Goal: Information Seeking & Learning: Learn about a topic

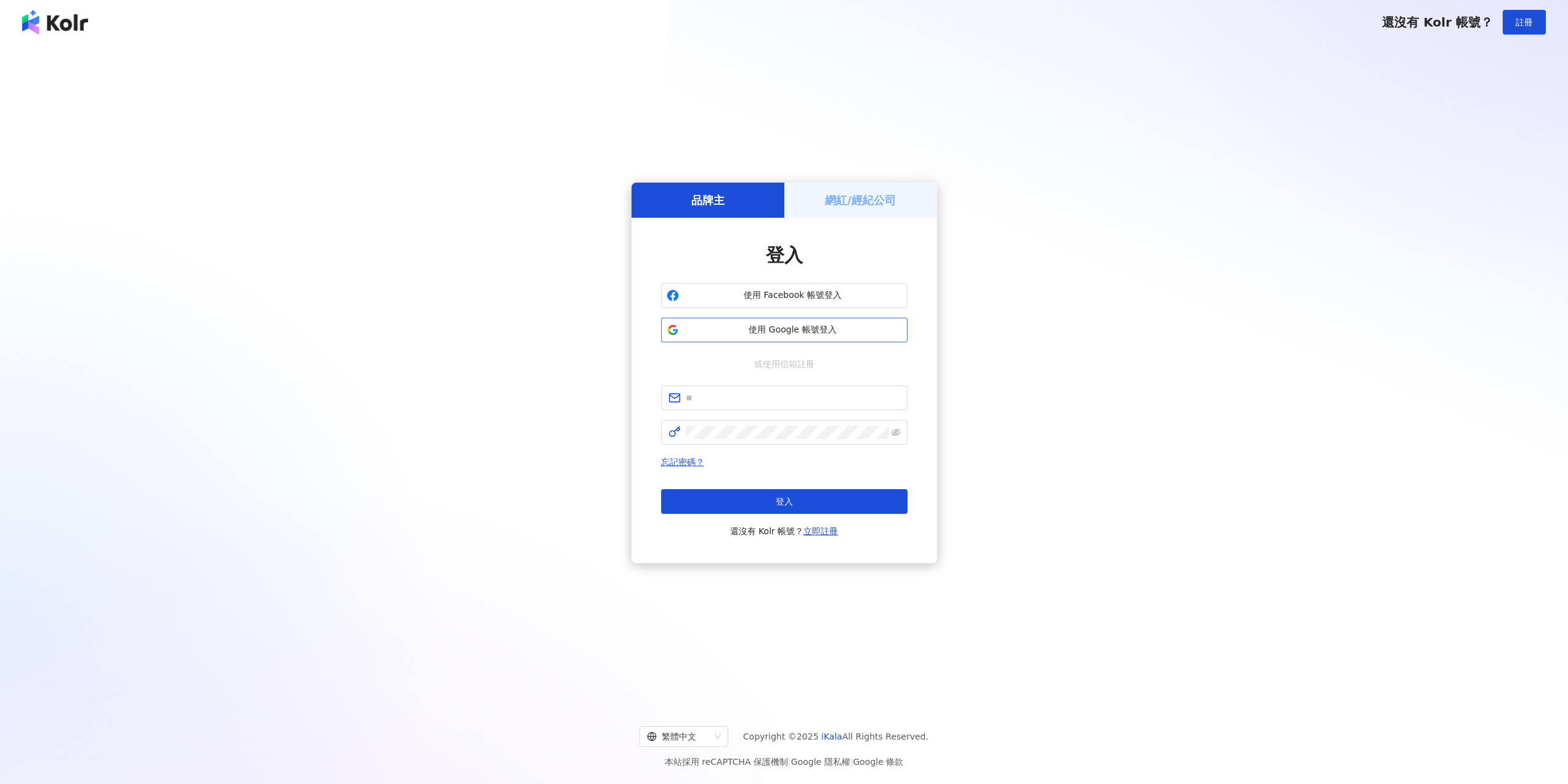
click at [801, 332] on span "使用 Google 帳號登入" at bounding box center [793, 330] width 218 height 12
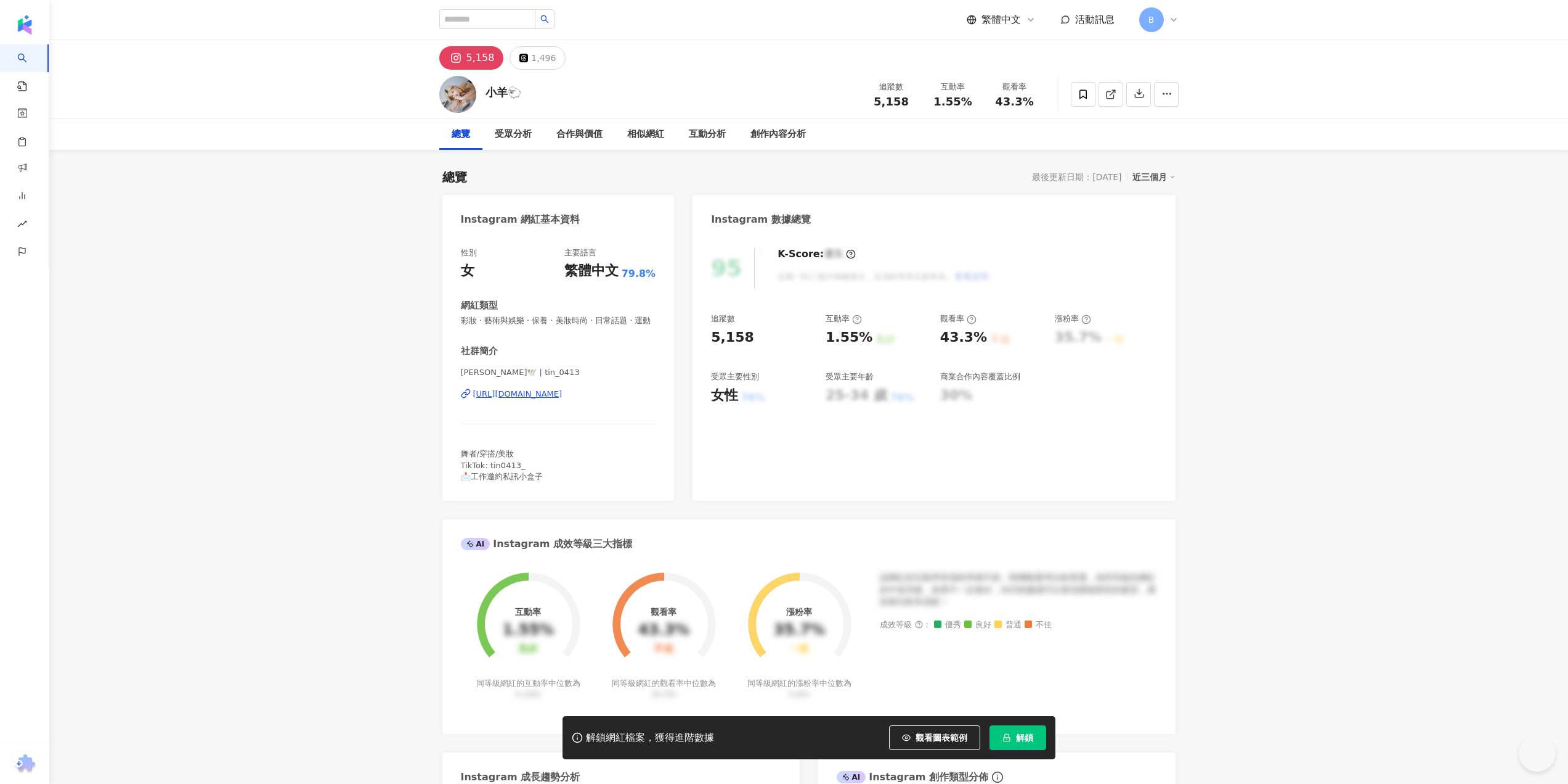
click at [1025, 742] on span "解鎖" at bounding box center [1025, 737] width 17 height 10
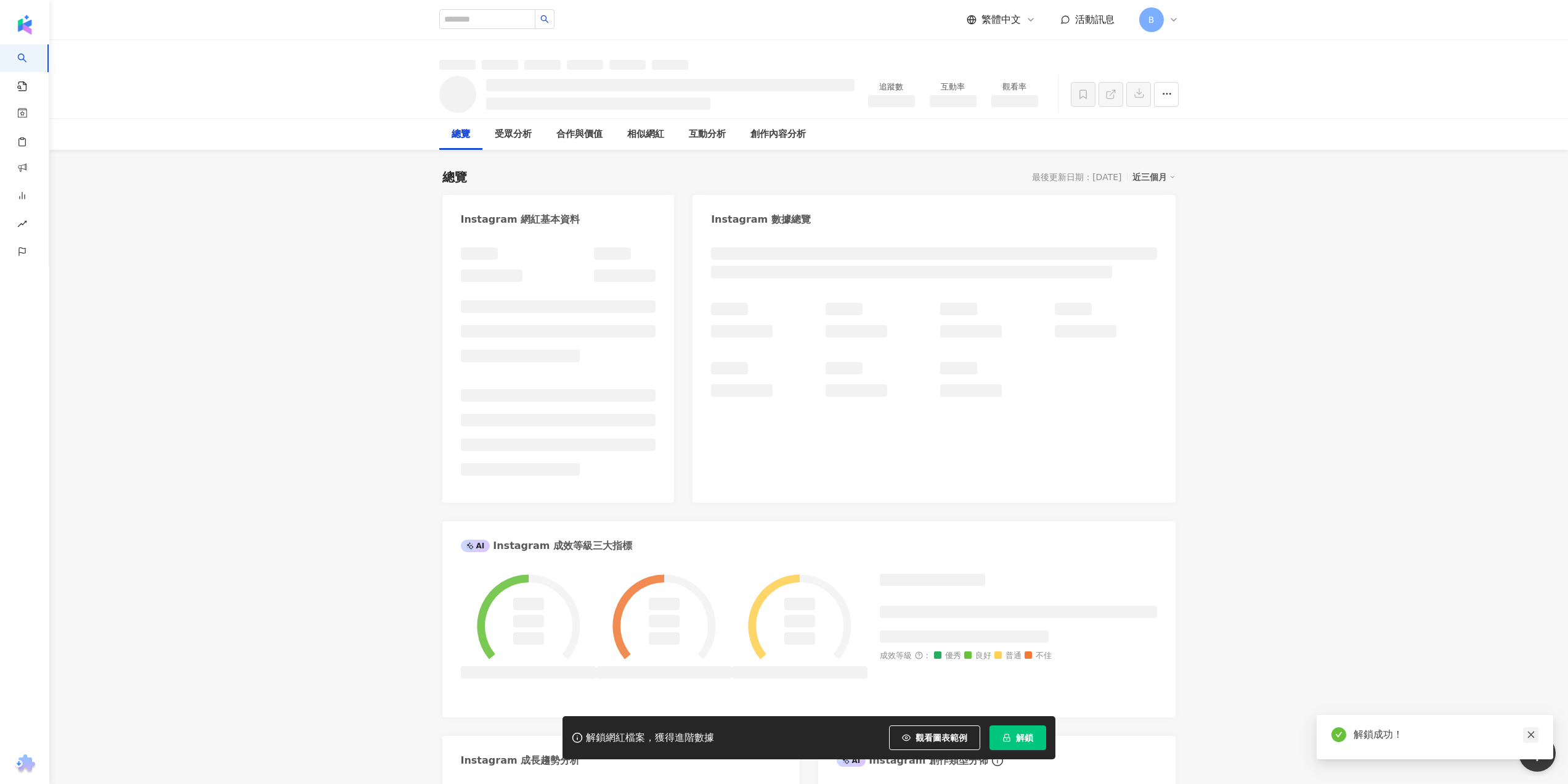
click at [1531, 736] on icon "close" at bounding box center [1531, 734] width 9 height 9
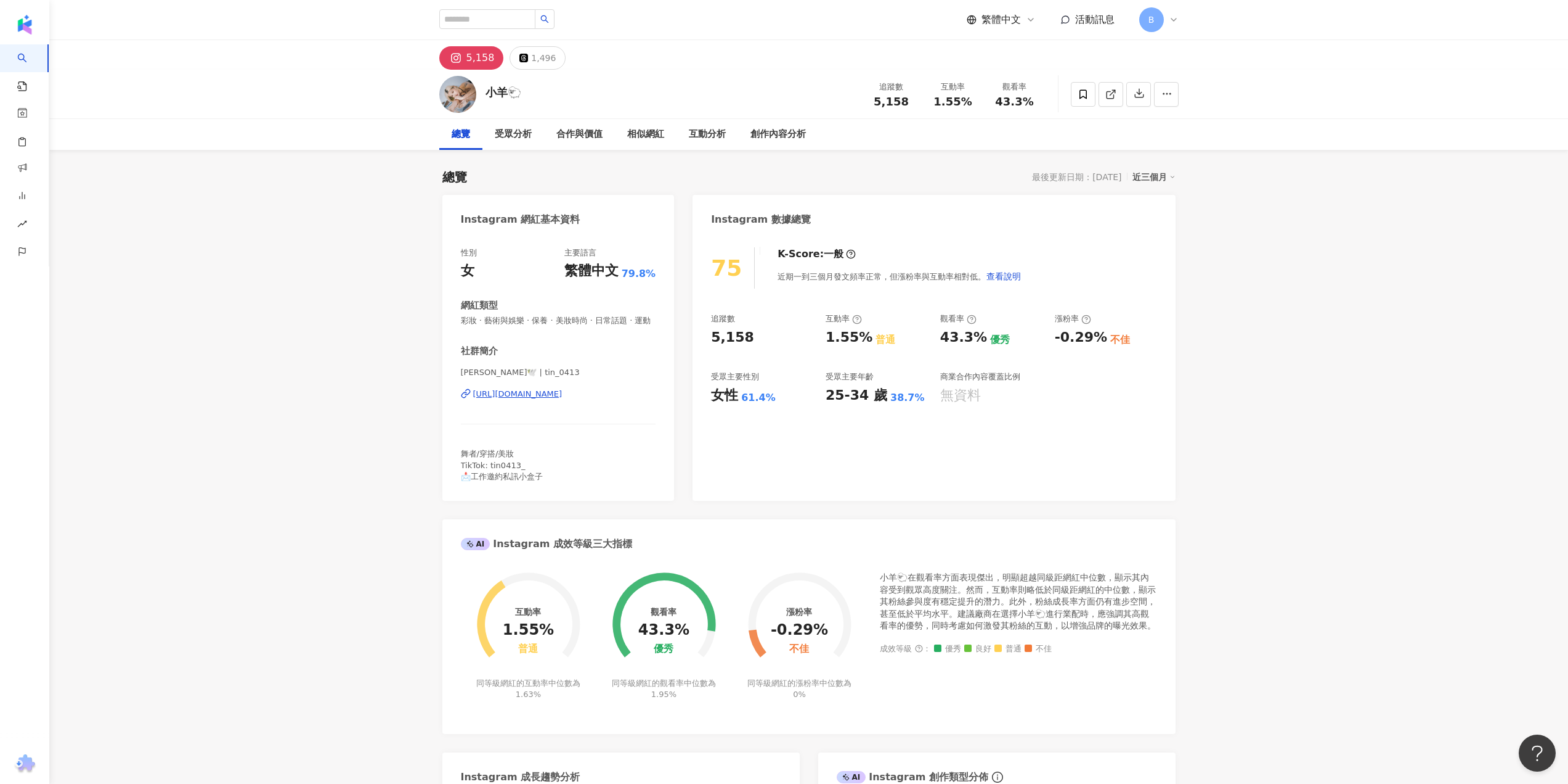
click at [534, 399] on div "https://www.instagram.com/tin_0413/" at bounding box center [517, 394] width 89 height 11
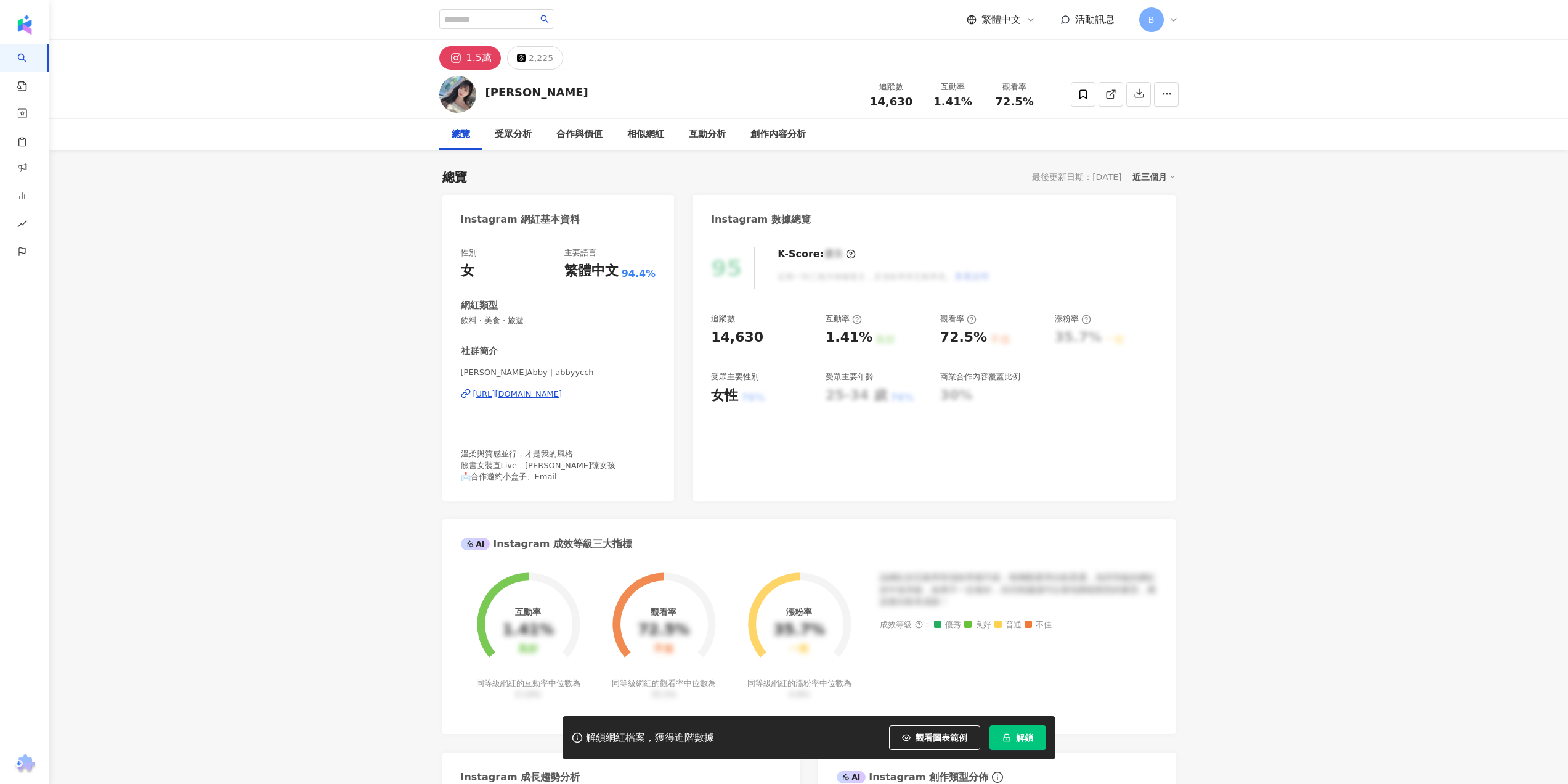
click at [1025, 736] on span "解鎖" at bounding box center [1025, 737] width 17 height 10
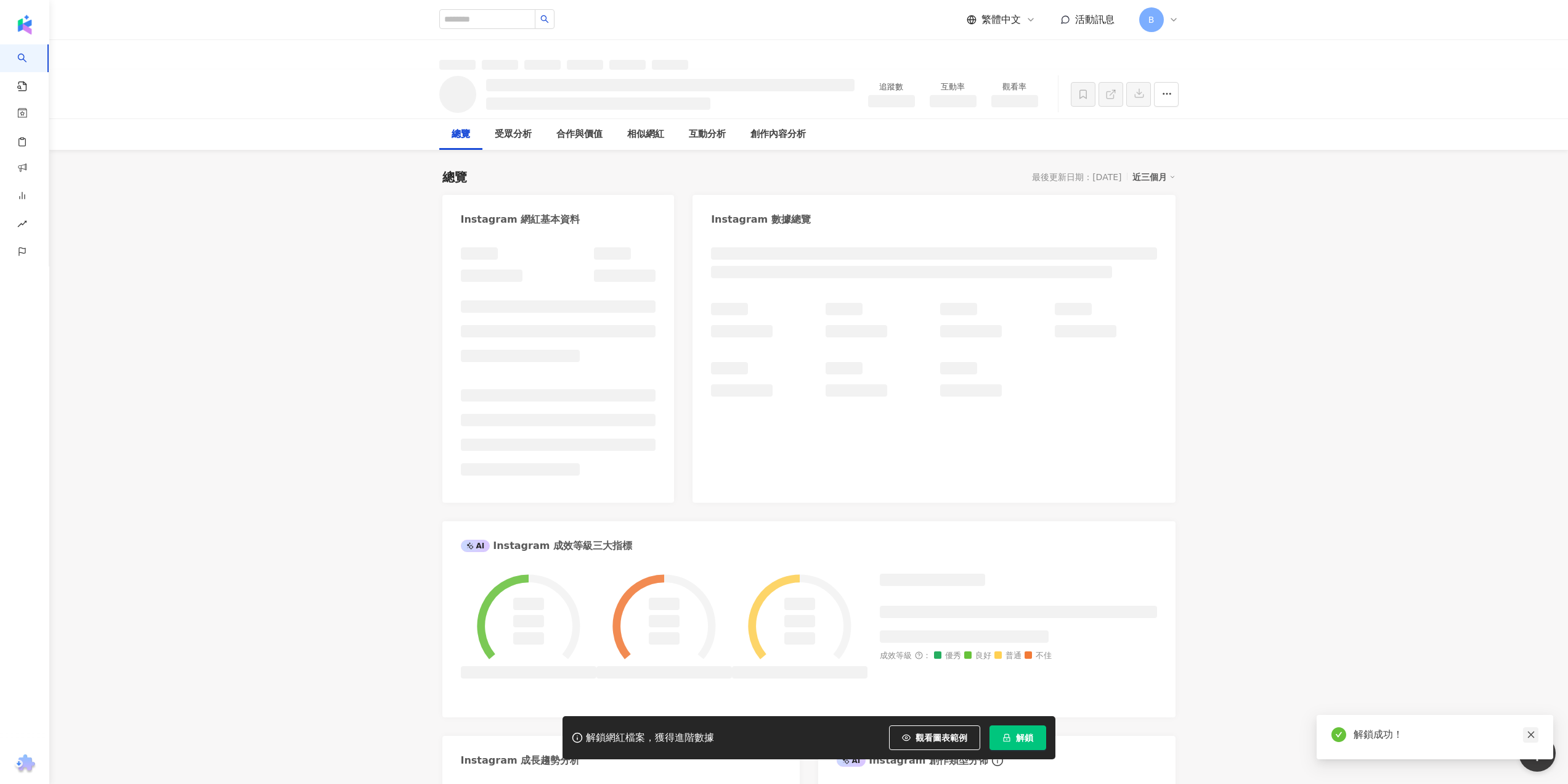
click at [1527, 734] on icon "close" at bounding box center [1531, 734] width 9 height 9
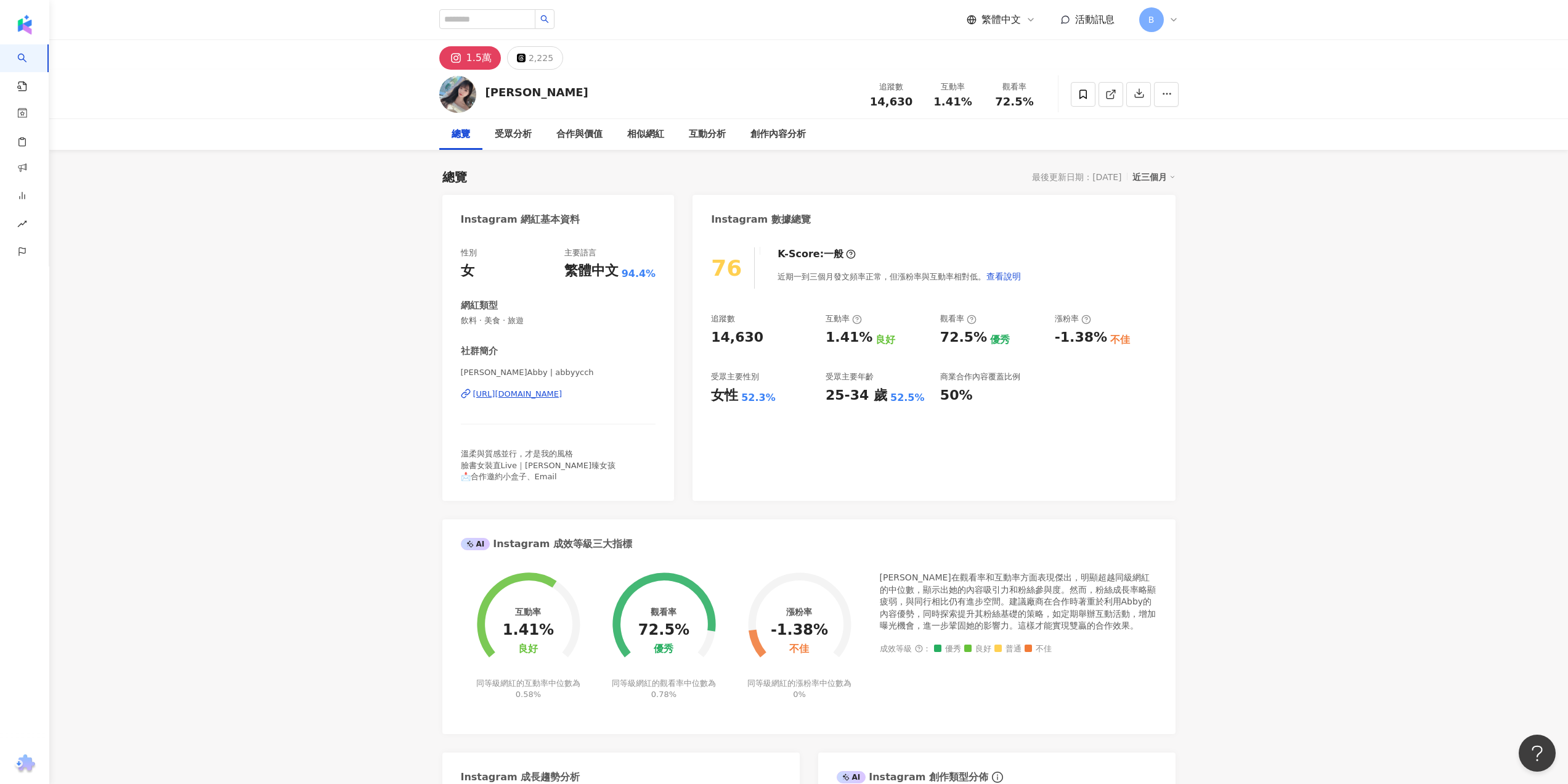
click at [538, 394] on div "https://www.instagram.com/abbyycch/" at bounding box center [517, 394] width 89 height 11
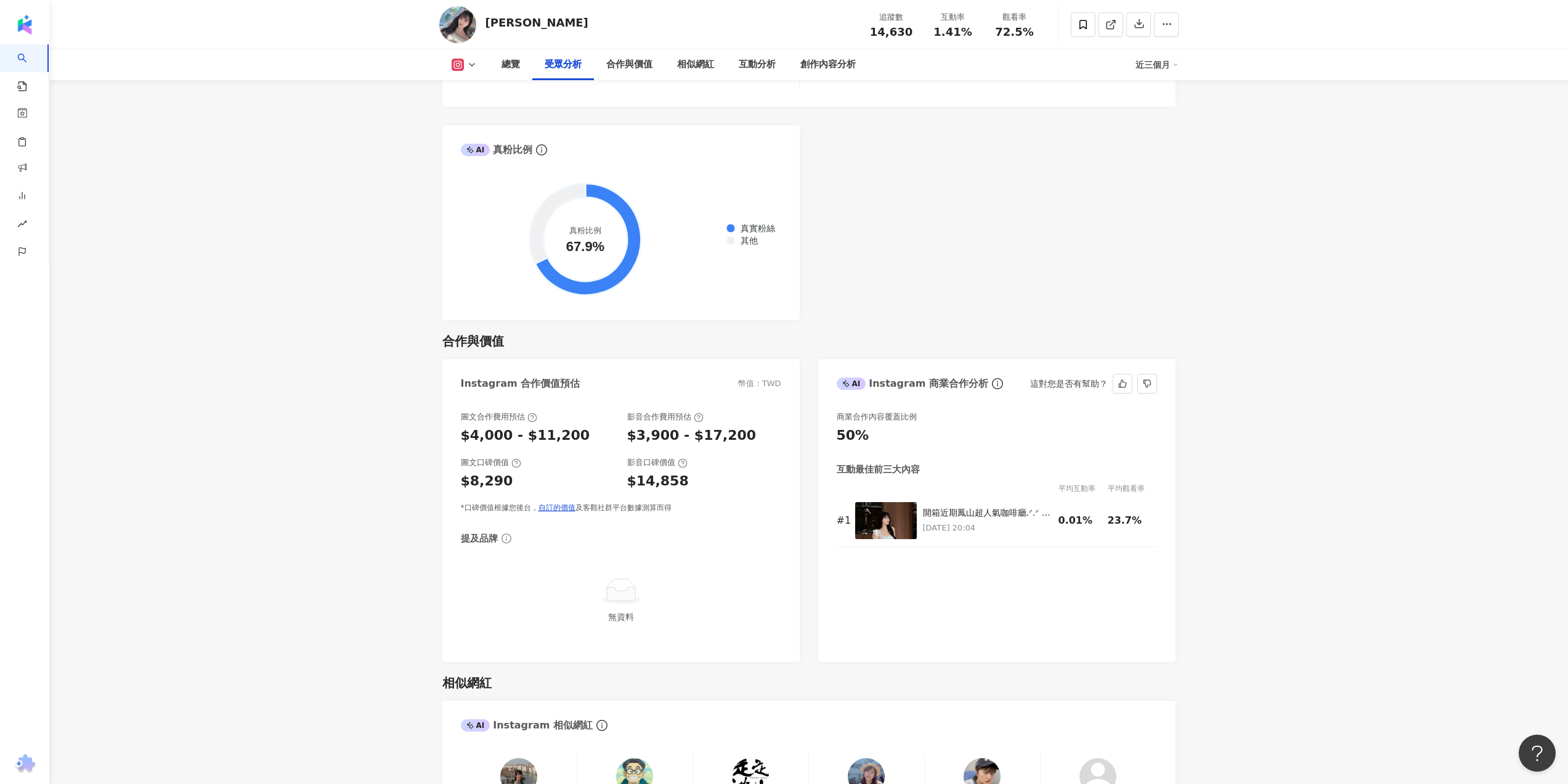
scroll to position [1048, 0]
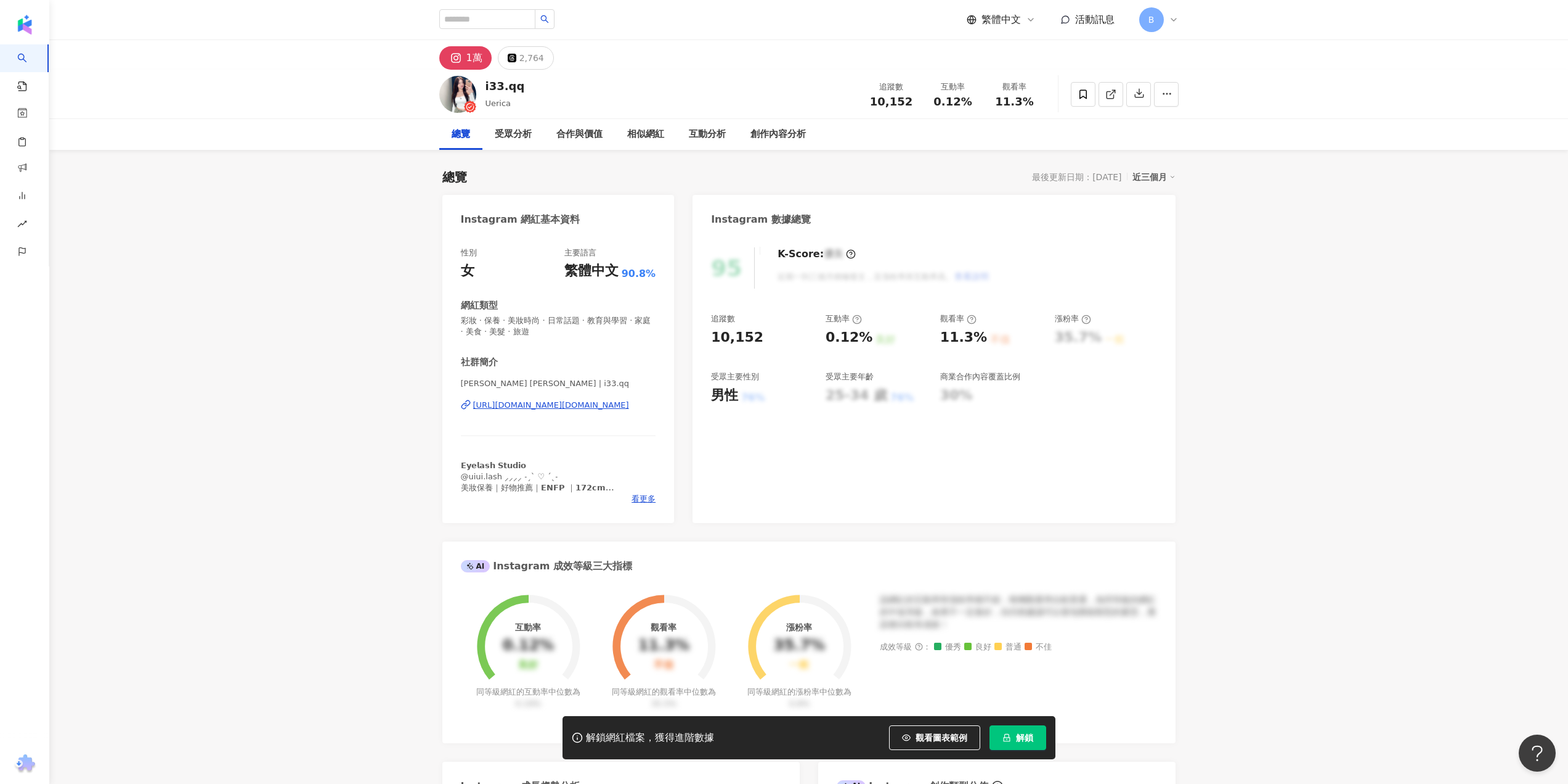
click at [1025, 738] on span "解鎖" at bounding box center [1025, 737] width 17 height 10
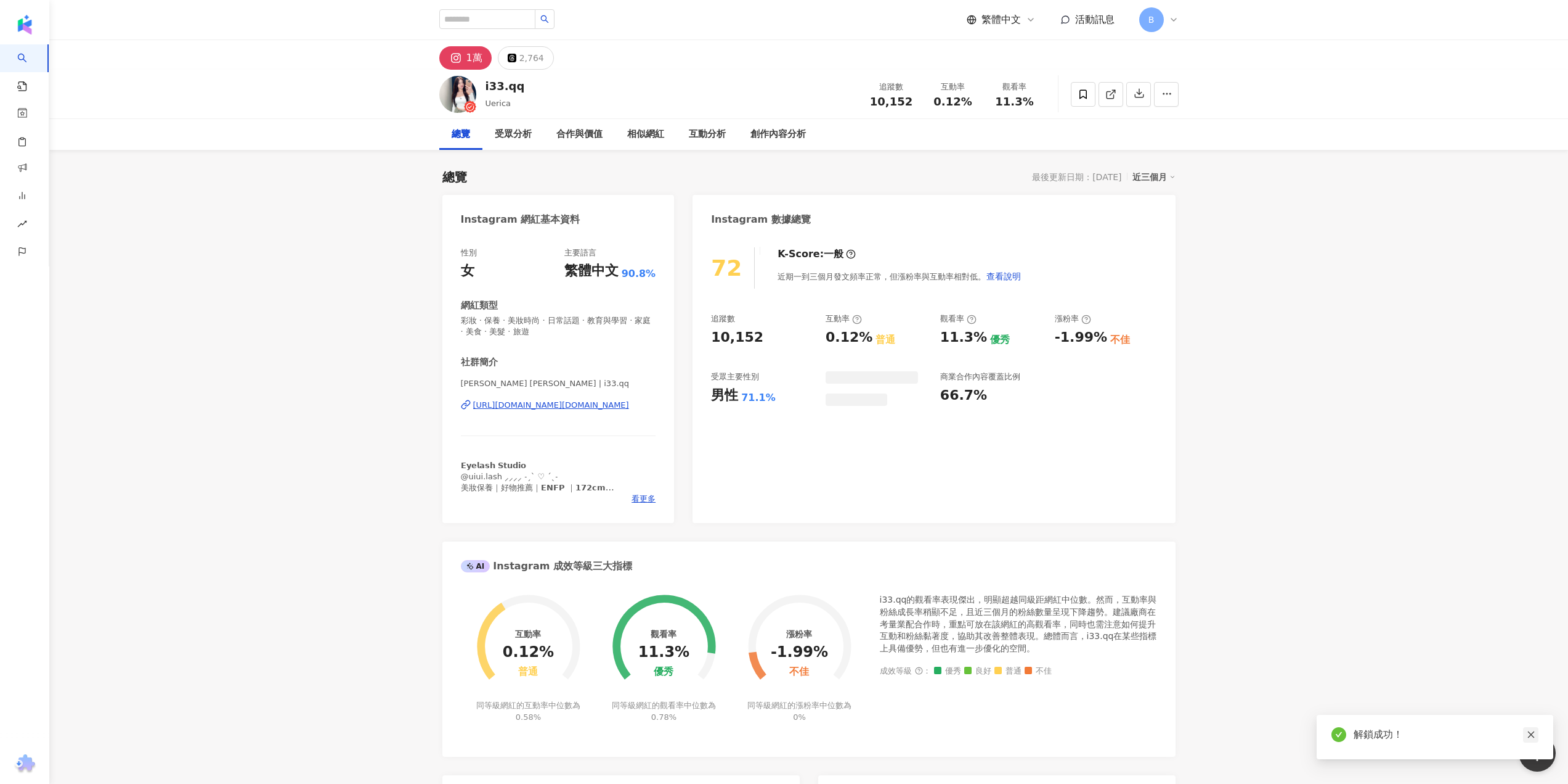
click at [1531, 739] on link at bounding box center [1531, 734] width 16 height 16
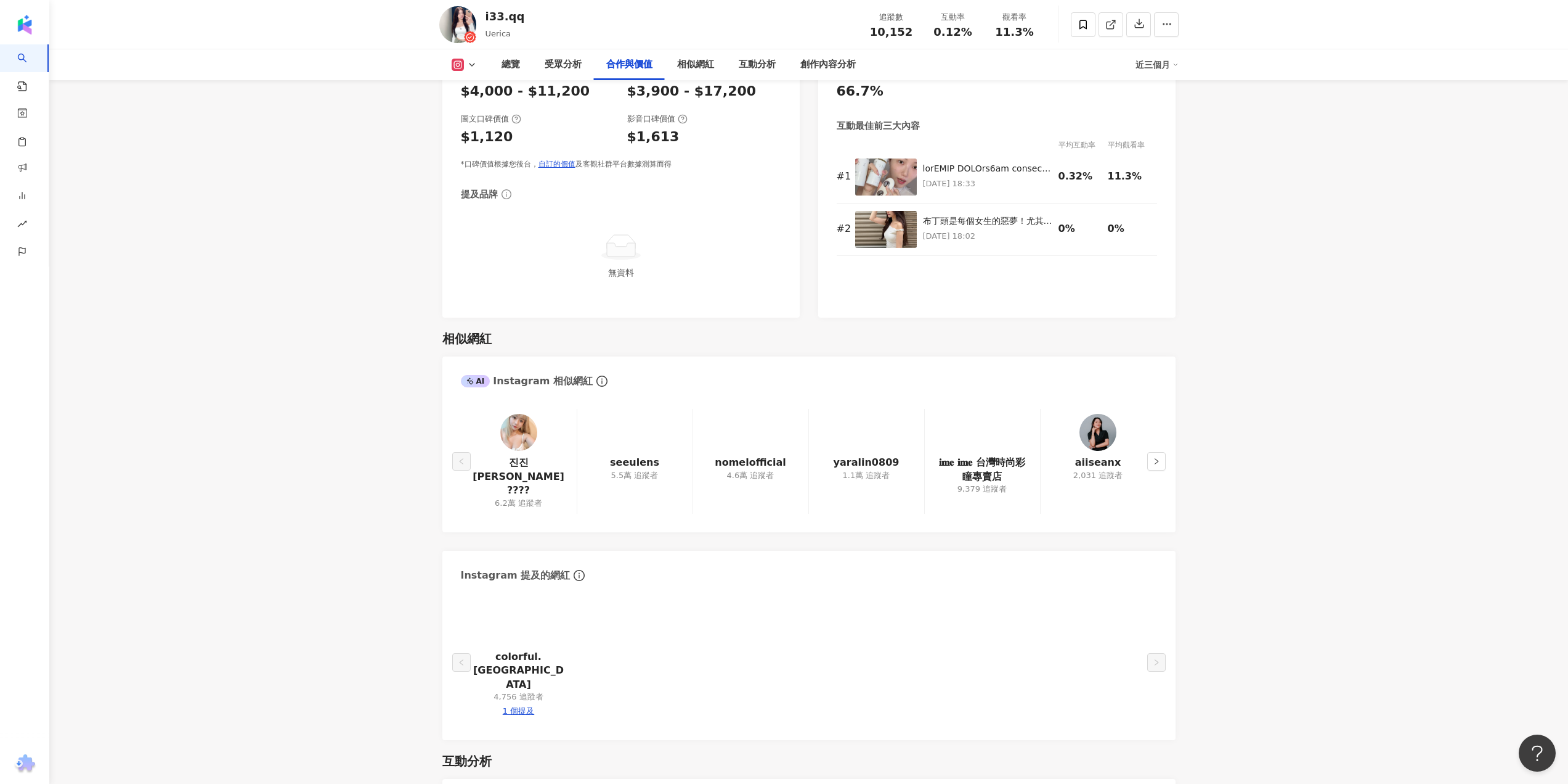
scroll to position [2096, 0]
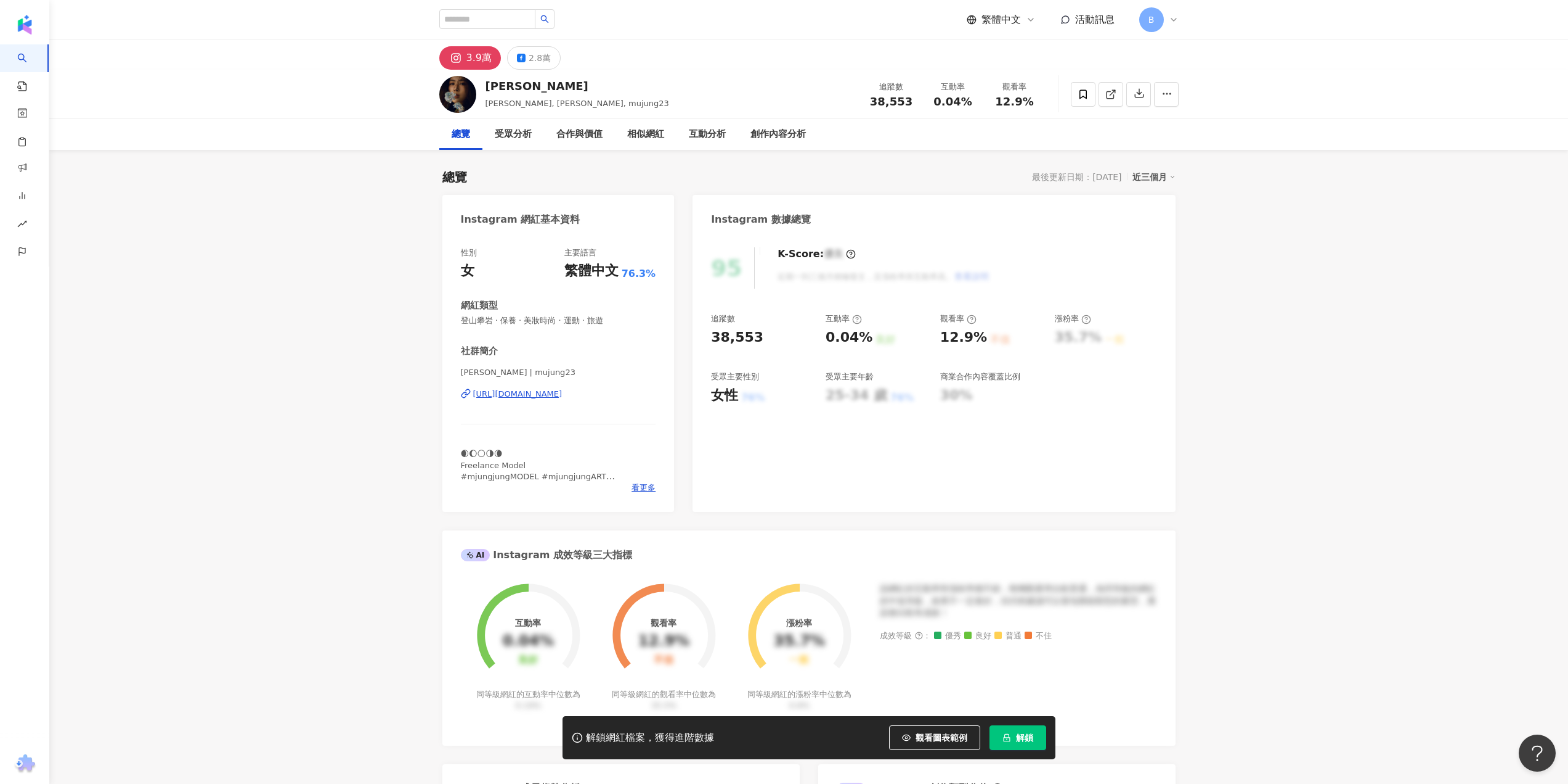
click at [1012, 737] on button "解鎖" at bounding box center [1017, 737] width 57 height 25
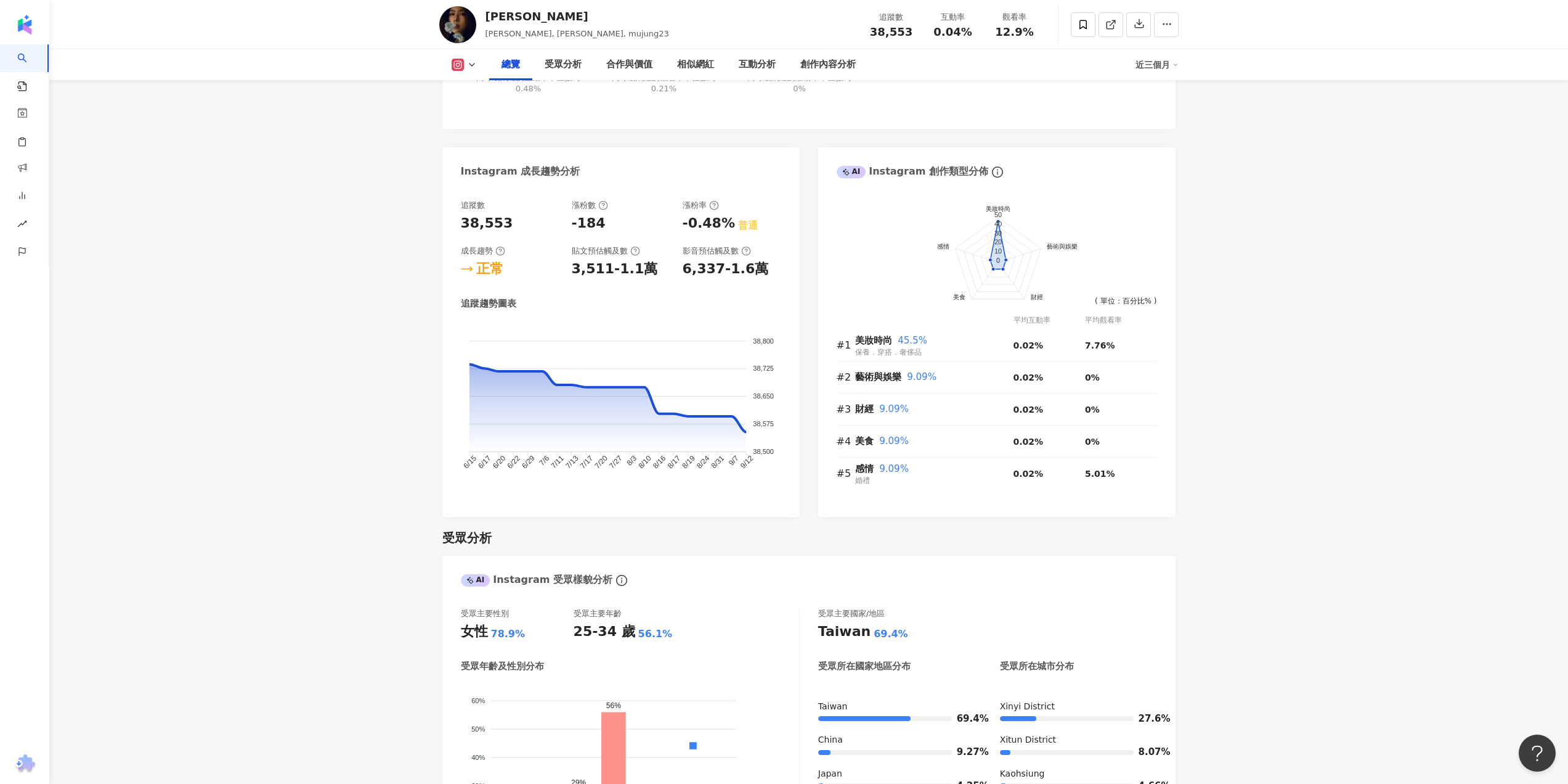
scroll to position [185, 0]
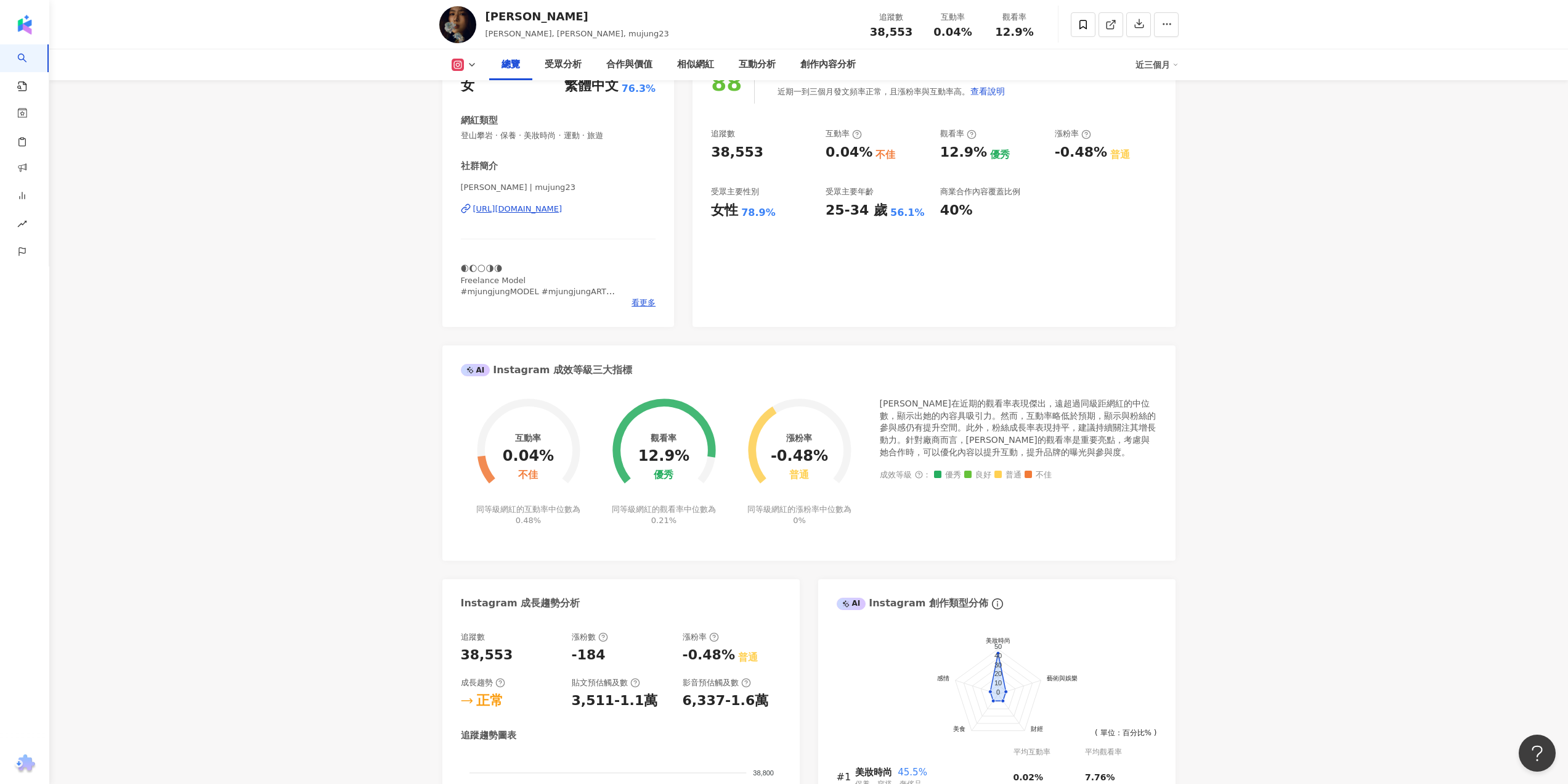
click at [500, 212] on div "https://www.instagram.com/mujung23/" at bounding box center [517, 209] width 89 height 11
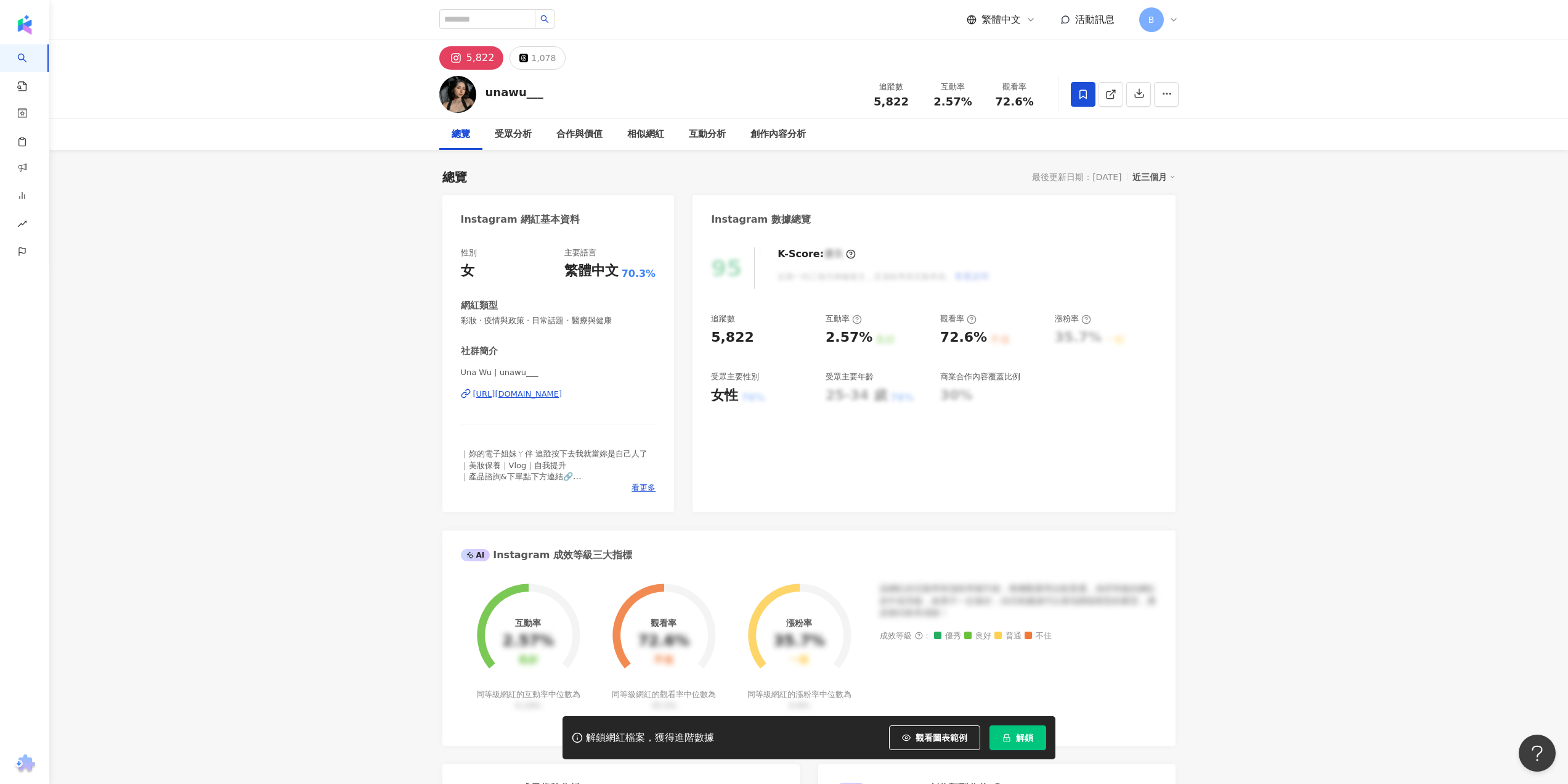
click at [1011, 745] on button "解鎖" at bounding box center [1017, 737] width 57 height 25
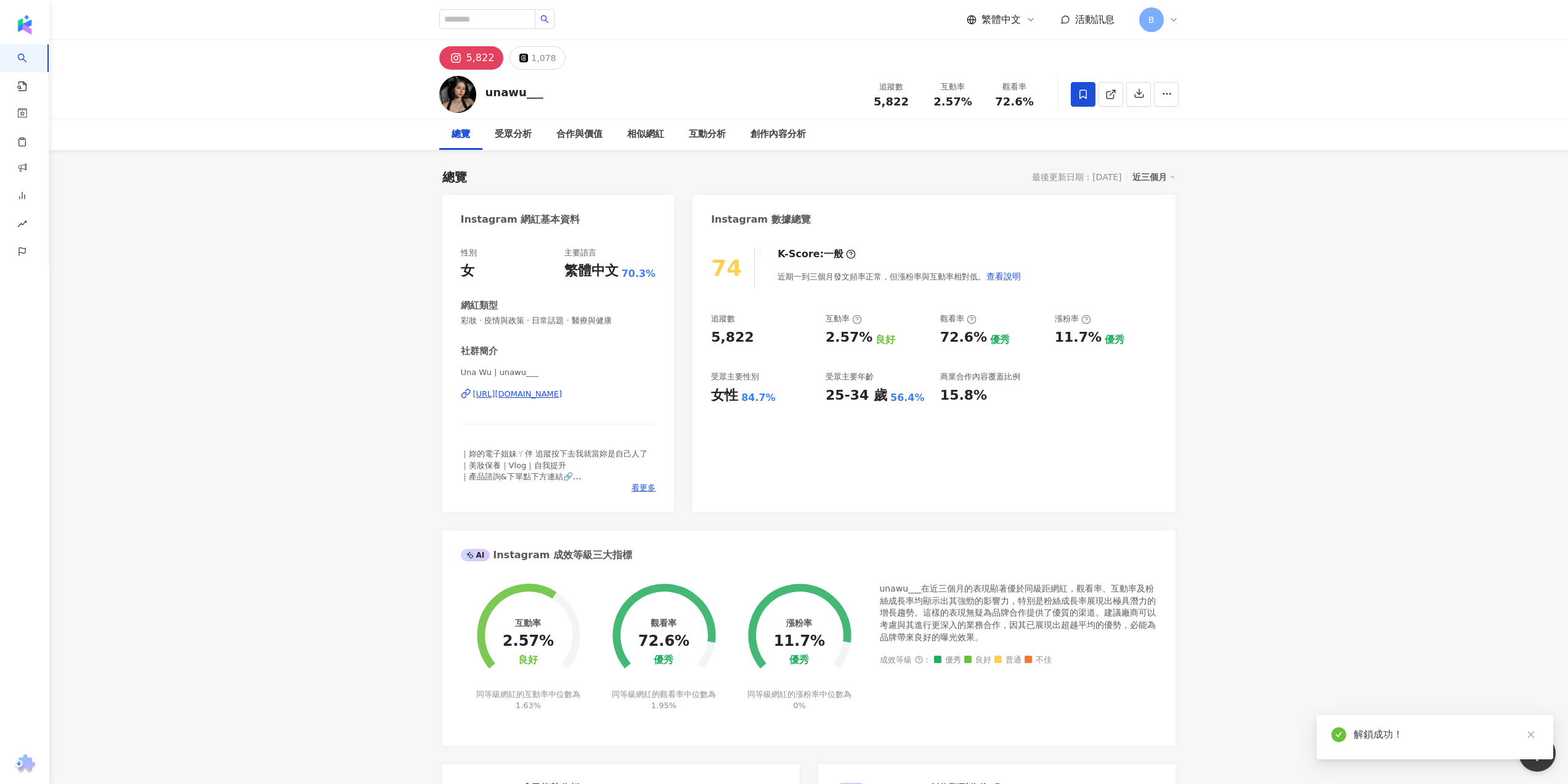
click at [562, 393] on div "https://www.instagram.com/unawu___/" at bounding box center [517, 394] width 89 height 11
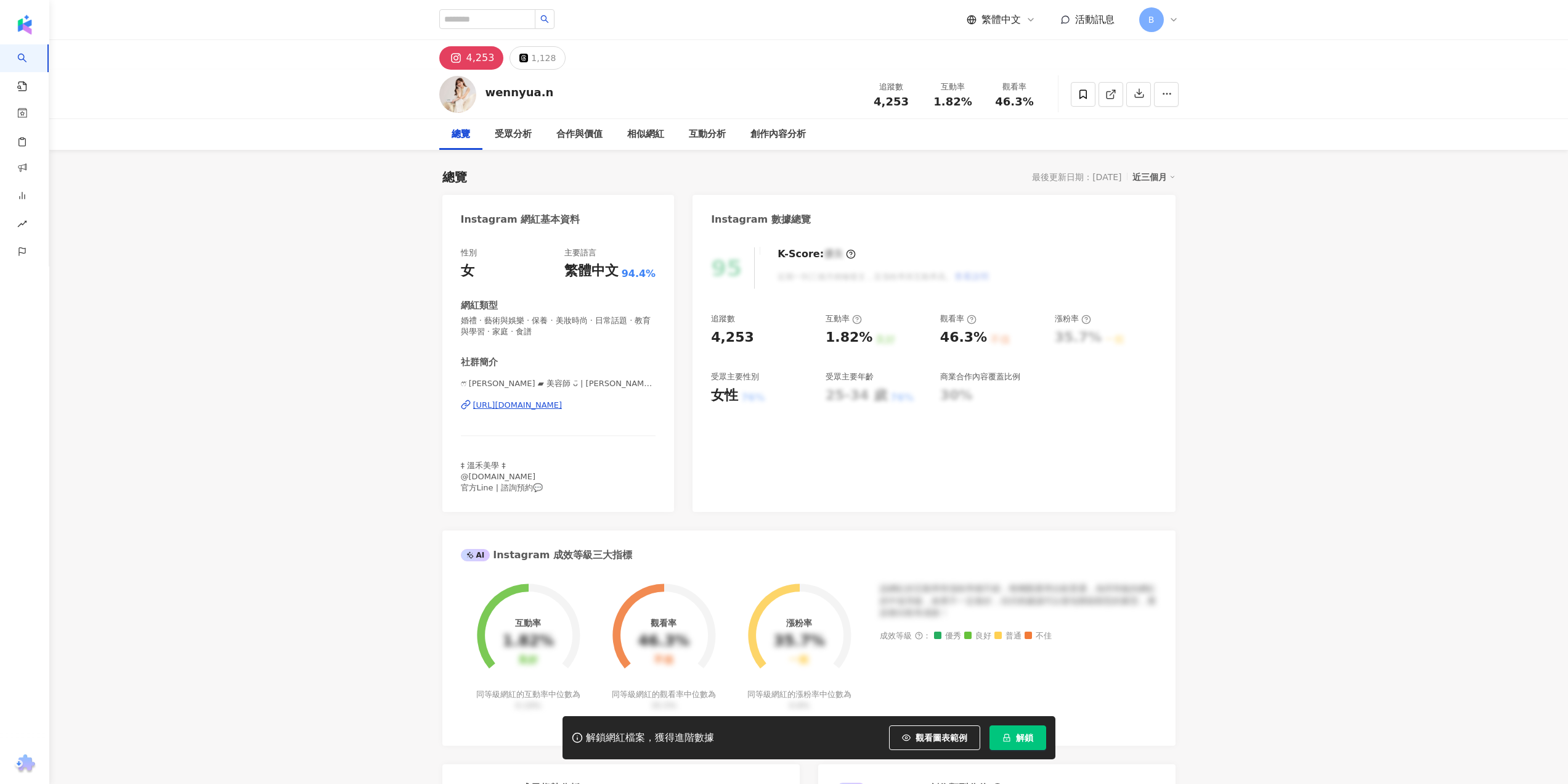
click at [1017, 741] on span "解鎖" at bounding box center [1025, 737] width 17 height 10
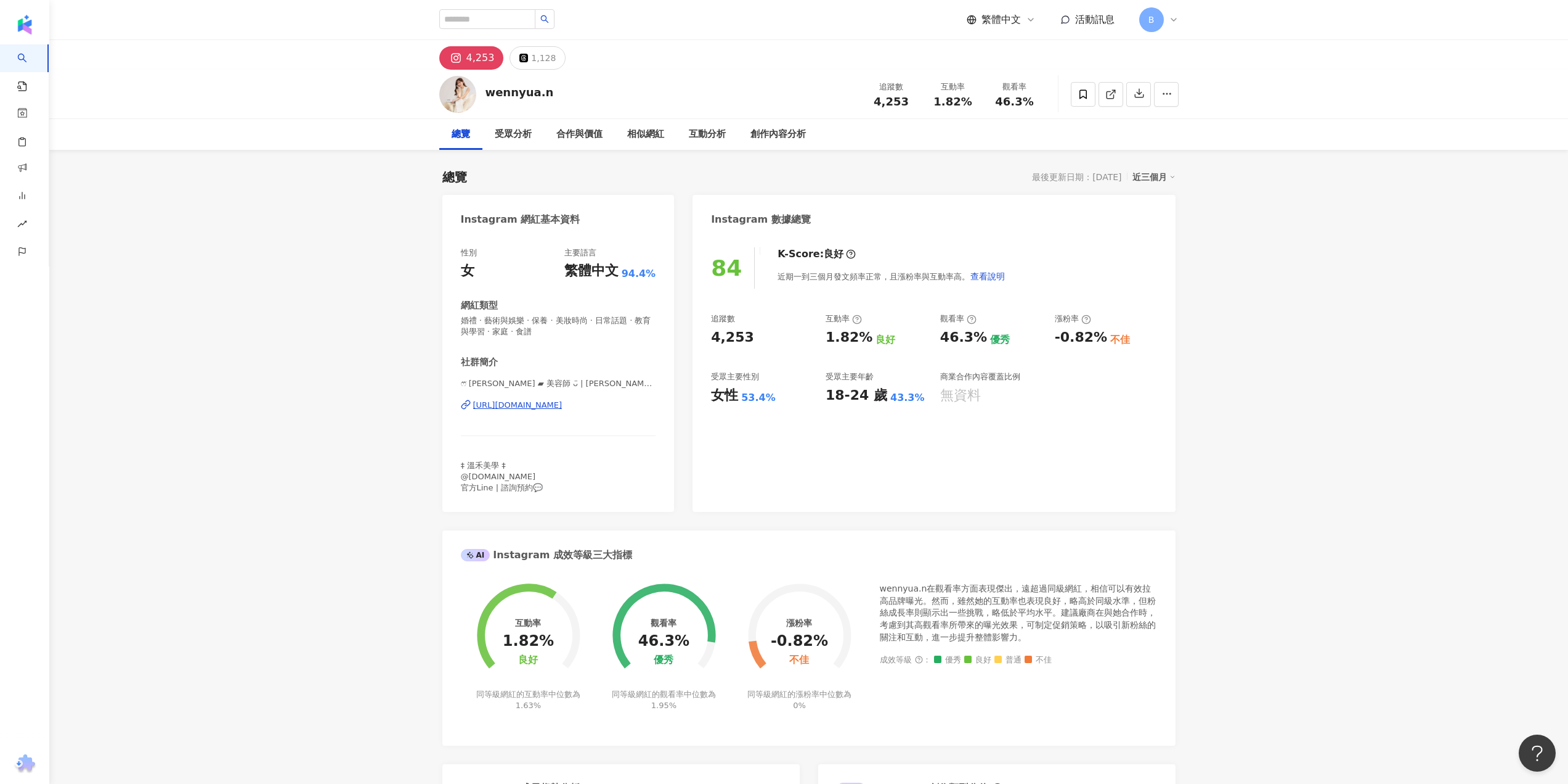
click at [560, 403] on div "https://www.instagram.com/wennyua.n/" at bounding box center [517, 405] width 89 height 11
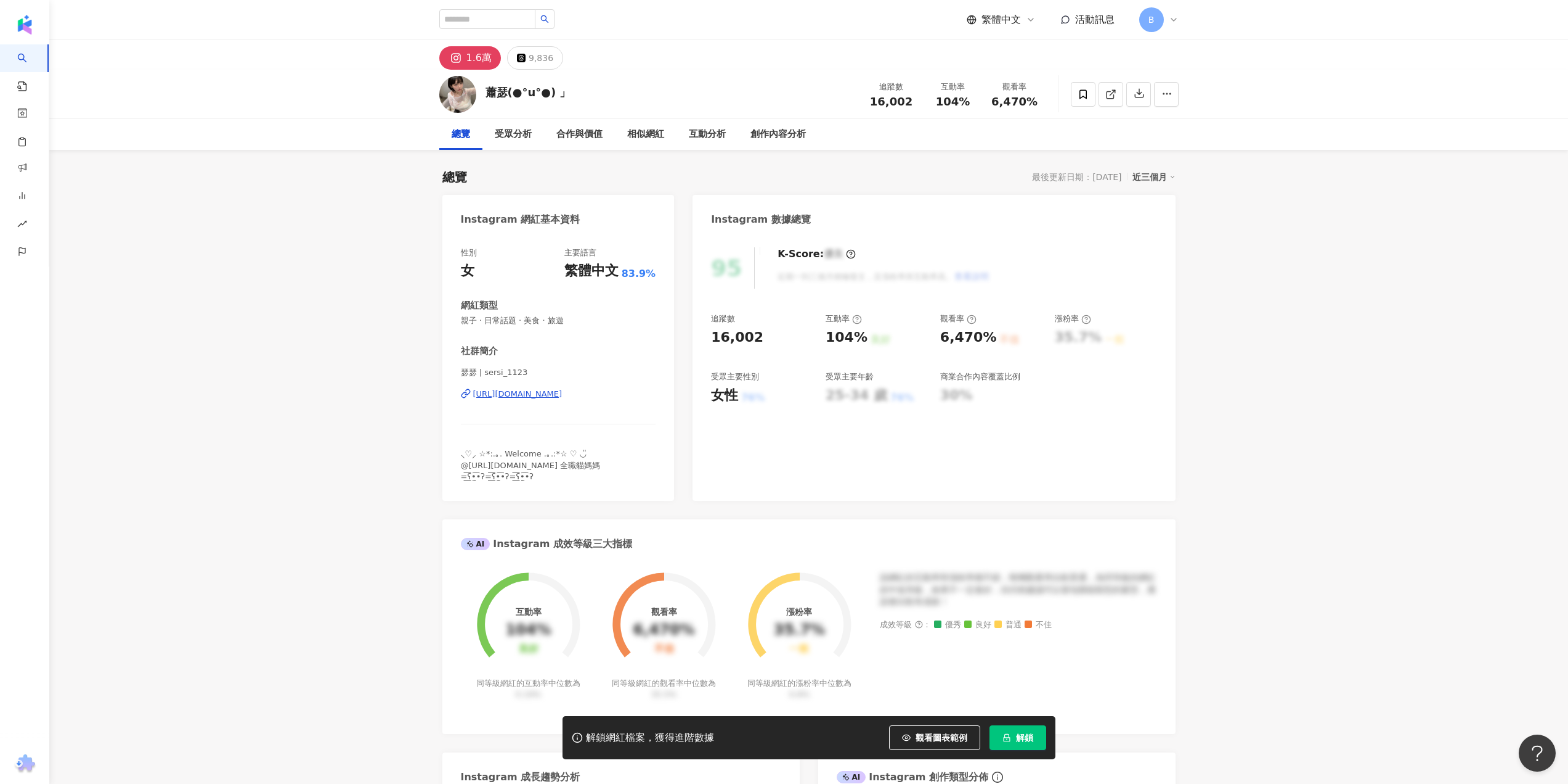
click at [1011, 736] on icon "lock" at bounding box center [1007, 737] width 9 height 9
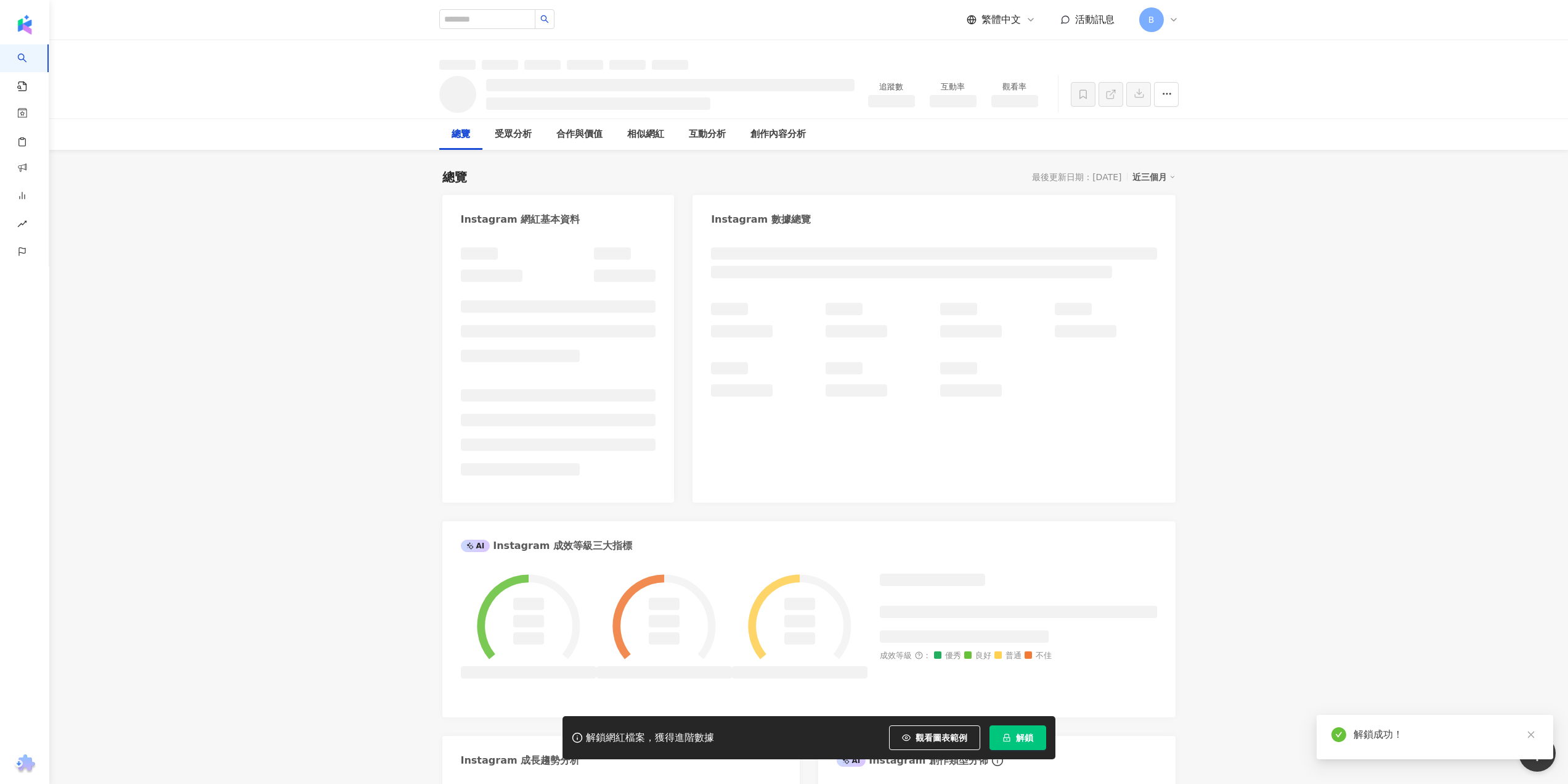
click at [1017, 736] on div "Instagram 網紅基本資料 Instagram 數據總覽 AI Instagram 成效等級三大指標 成效等級 ： 優秀 良好 普通 不佳 Instag…" at bounding box center [809, 601] width 734 height 812
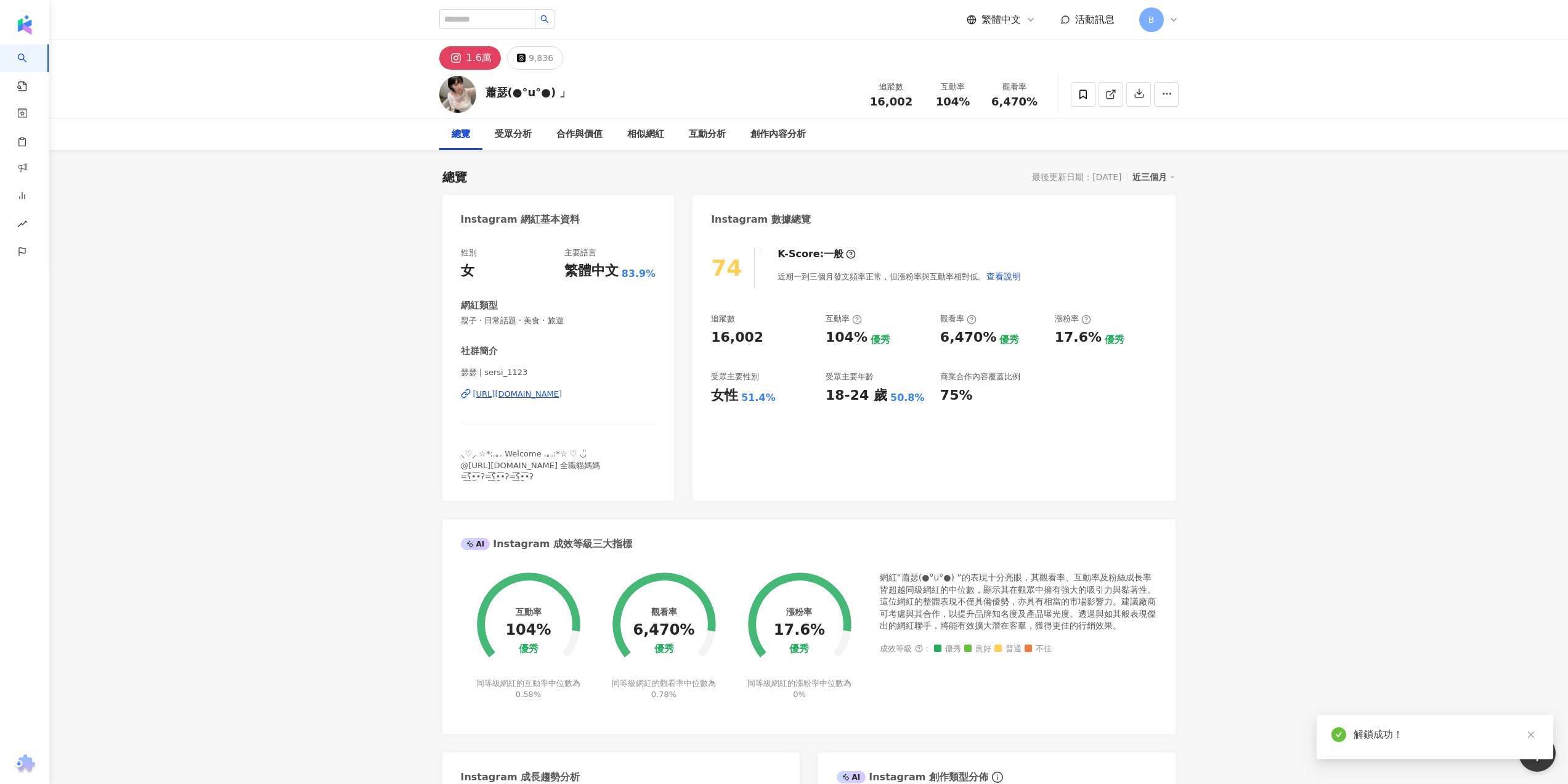
click at [562, 395] on div "[URL][DOMAIN_NAME]" at bounding box center [517, 394] width 89 height 11
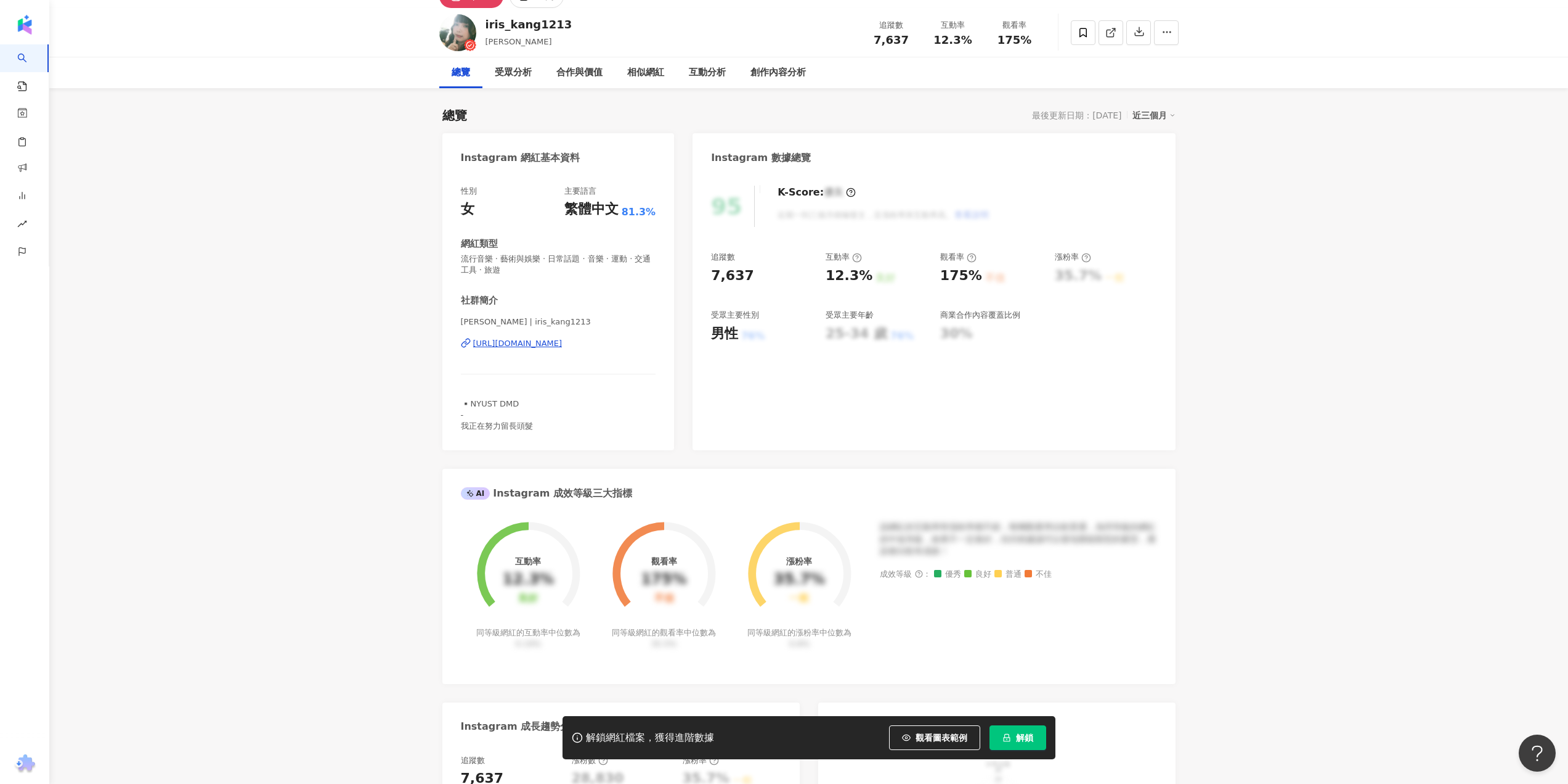
click at [1035, 745] on button "解鎖" at bounding box center [1017, 737] width 57 height 25
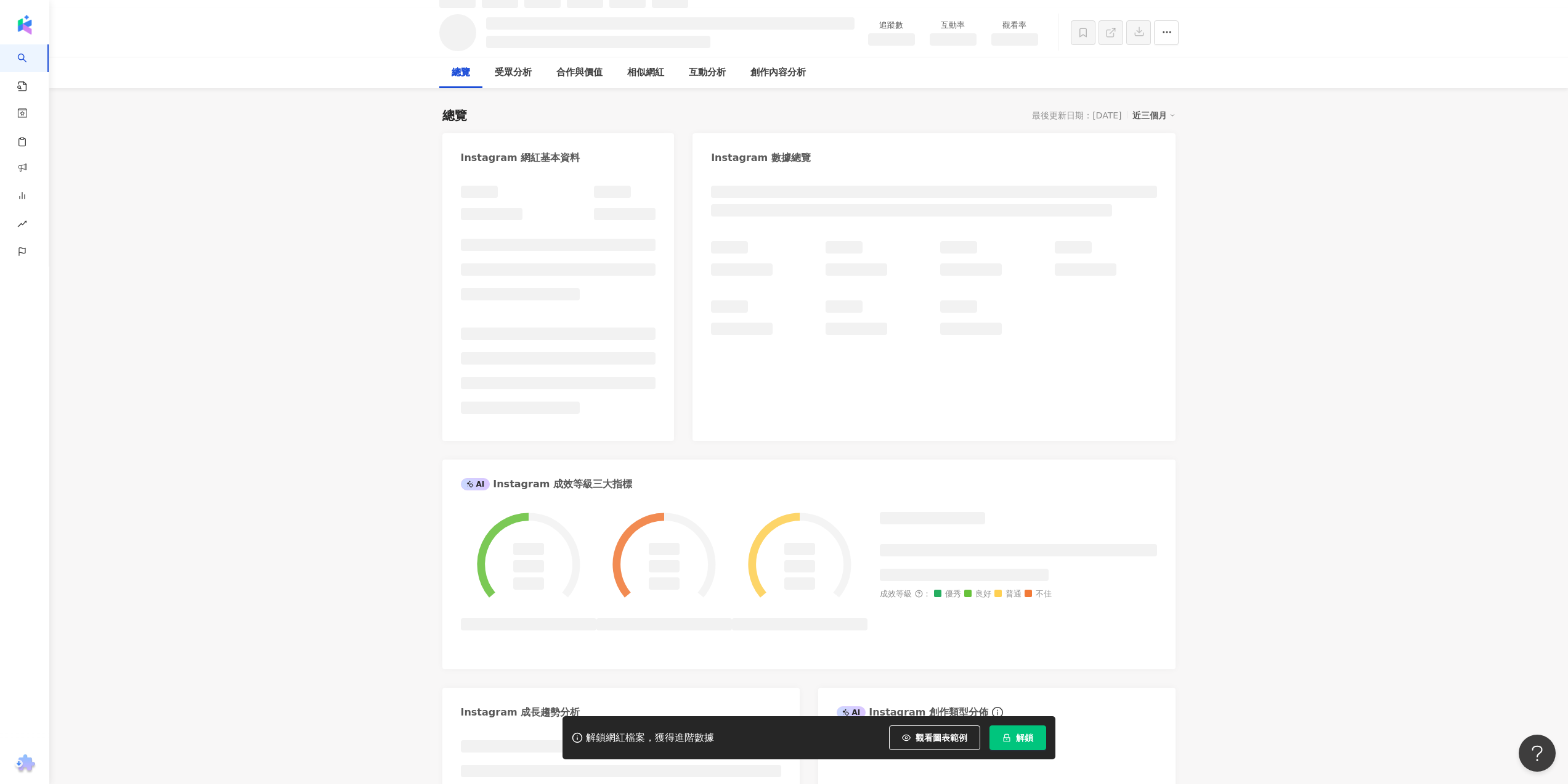
scroll to position [75, 0]
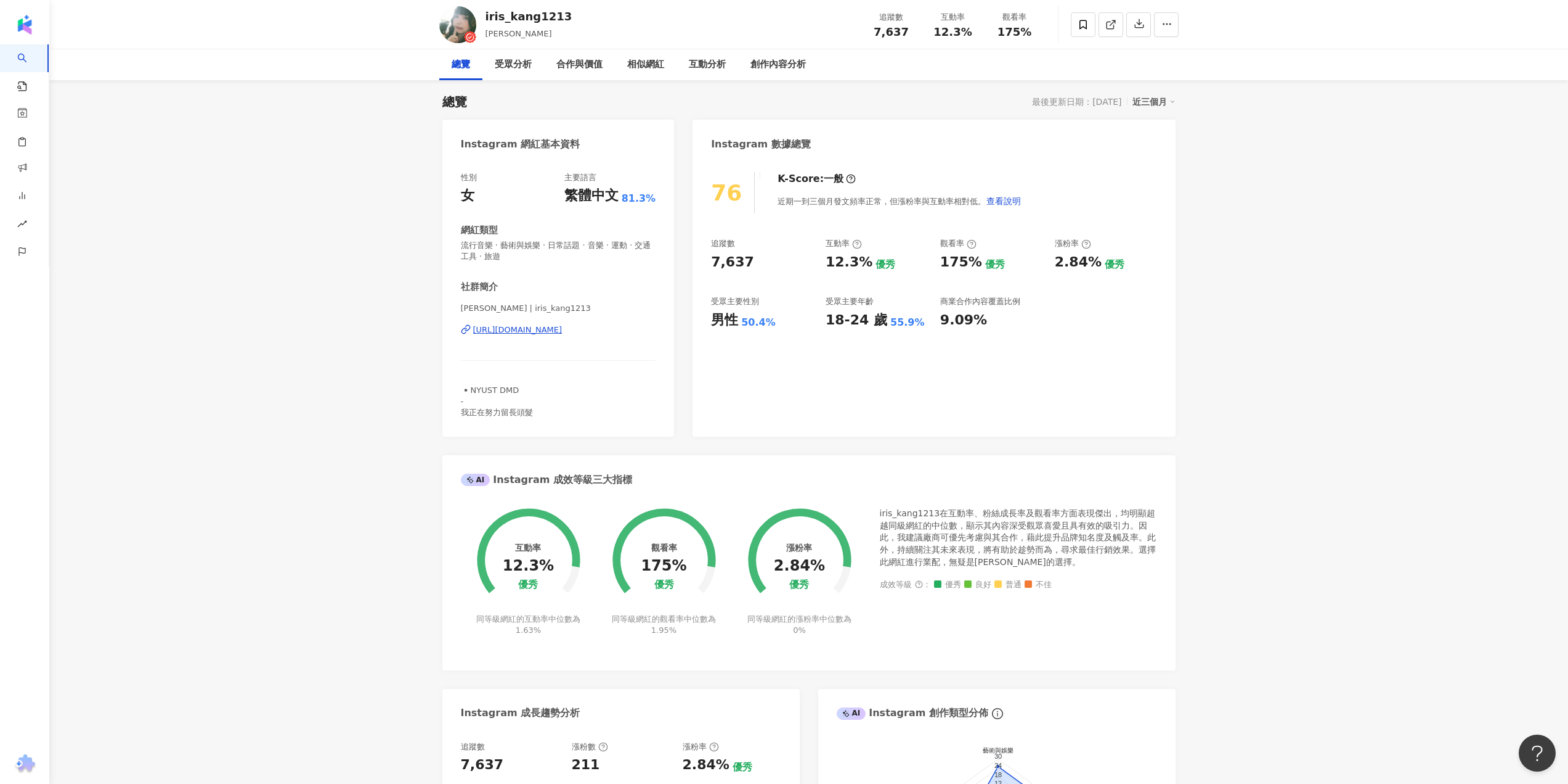
click at [562, 330] on div "https://www.instagram.com/iris_kang1213/" at bounding box center [517, 330] width 89 height 11
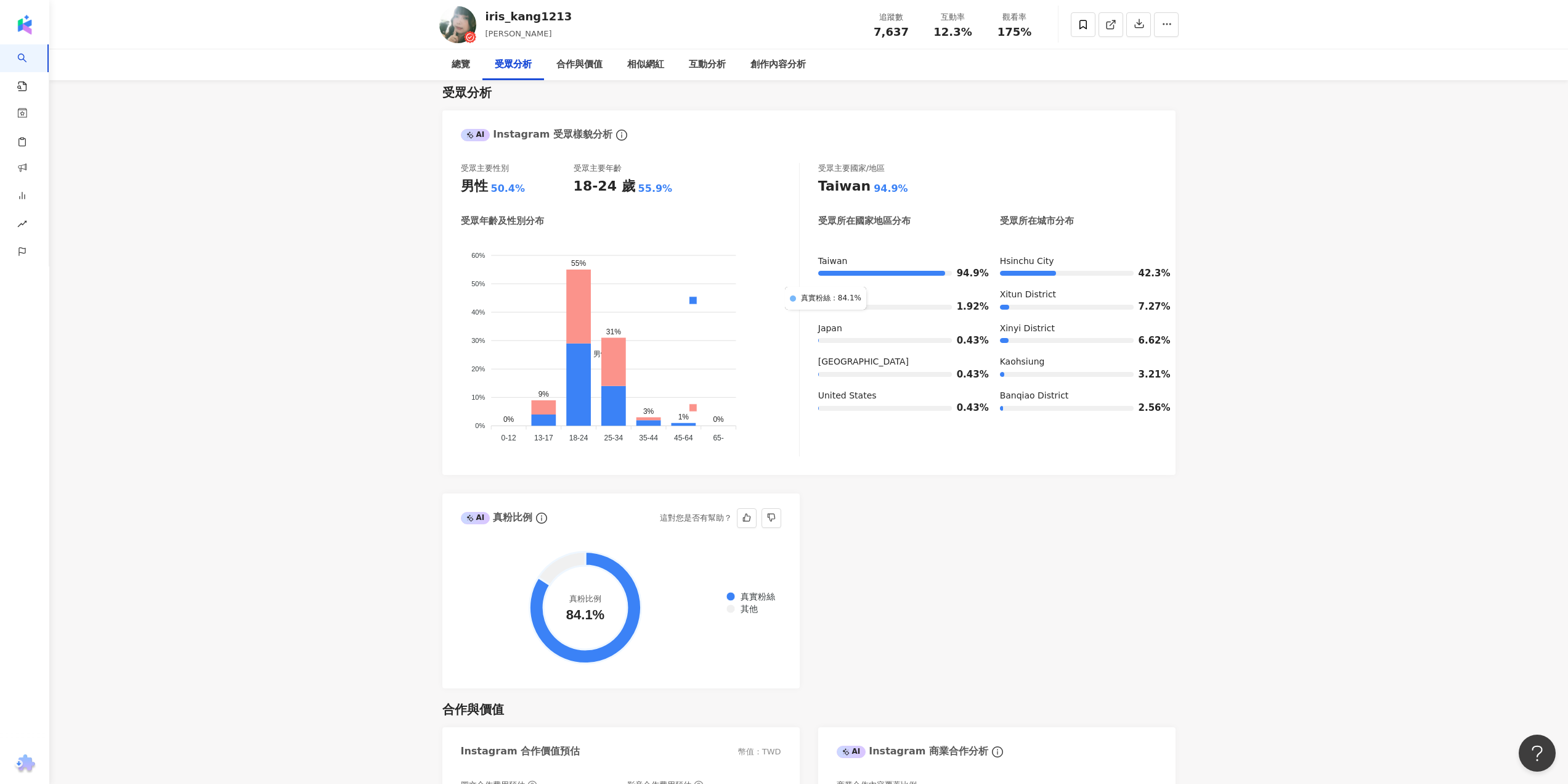
scroll to position [1247, 0]
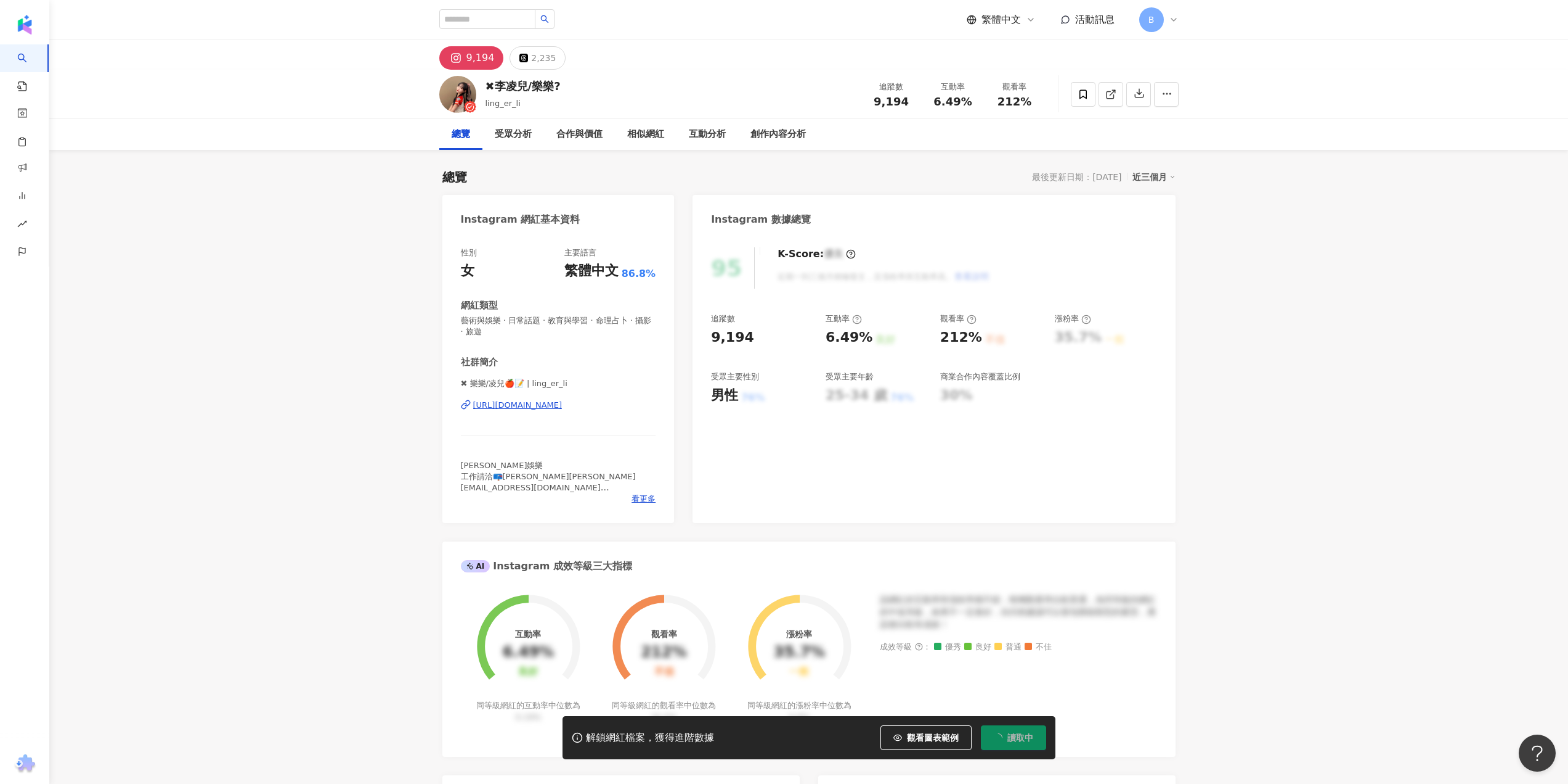
click at [520, 407] on div "[URL][DOMAIN_NAME]" at bounding box center [517, 405] width 89 height 11
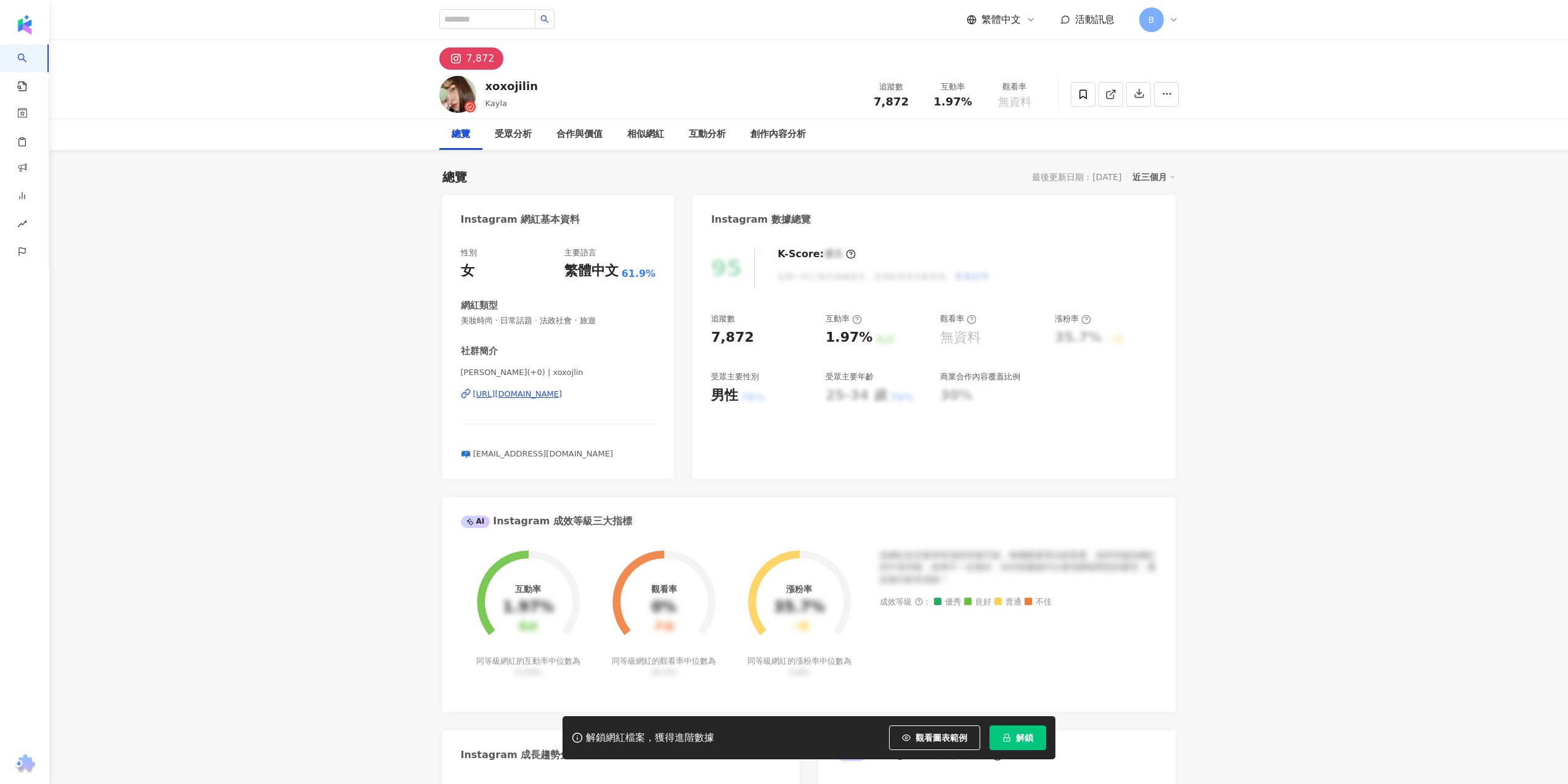
click at [562, 392] on div "https://www.instagram.com/xoxojlin/" at bounding box center [517, 394] width 89 height 11
click at [1026, 744] on button "解鎖" at bounding box center [1017, 737] width 57 height 25
click at [1028, 740] on span "解鎖" at bounding box center [1025, 737] width 17 height 10
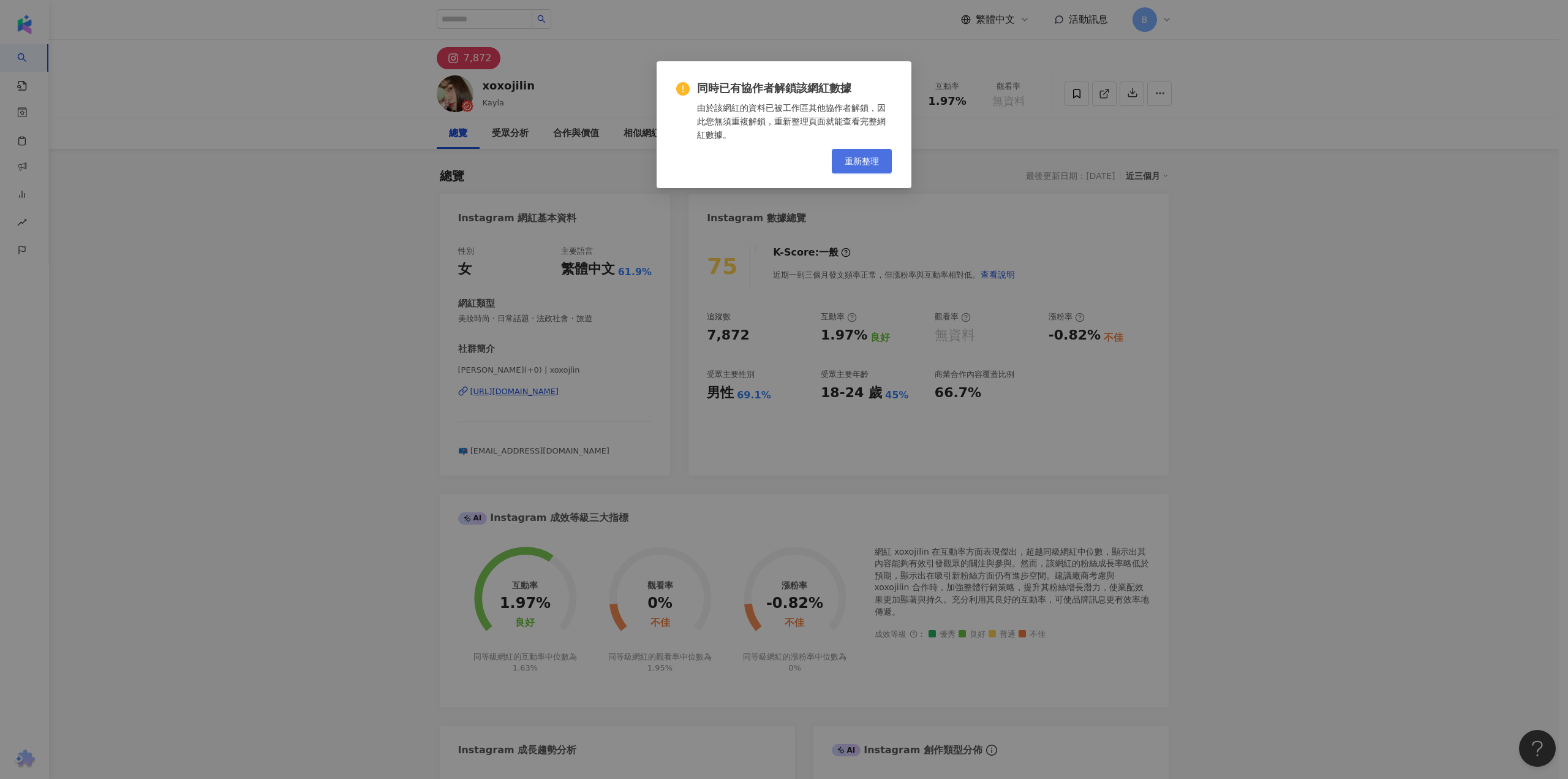
click at [859, 166] on span "重新整理" at bounding box center [862, 161] width 34 height 10
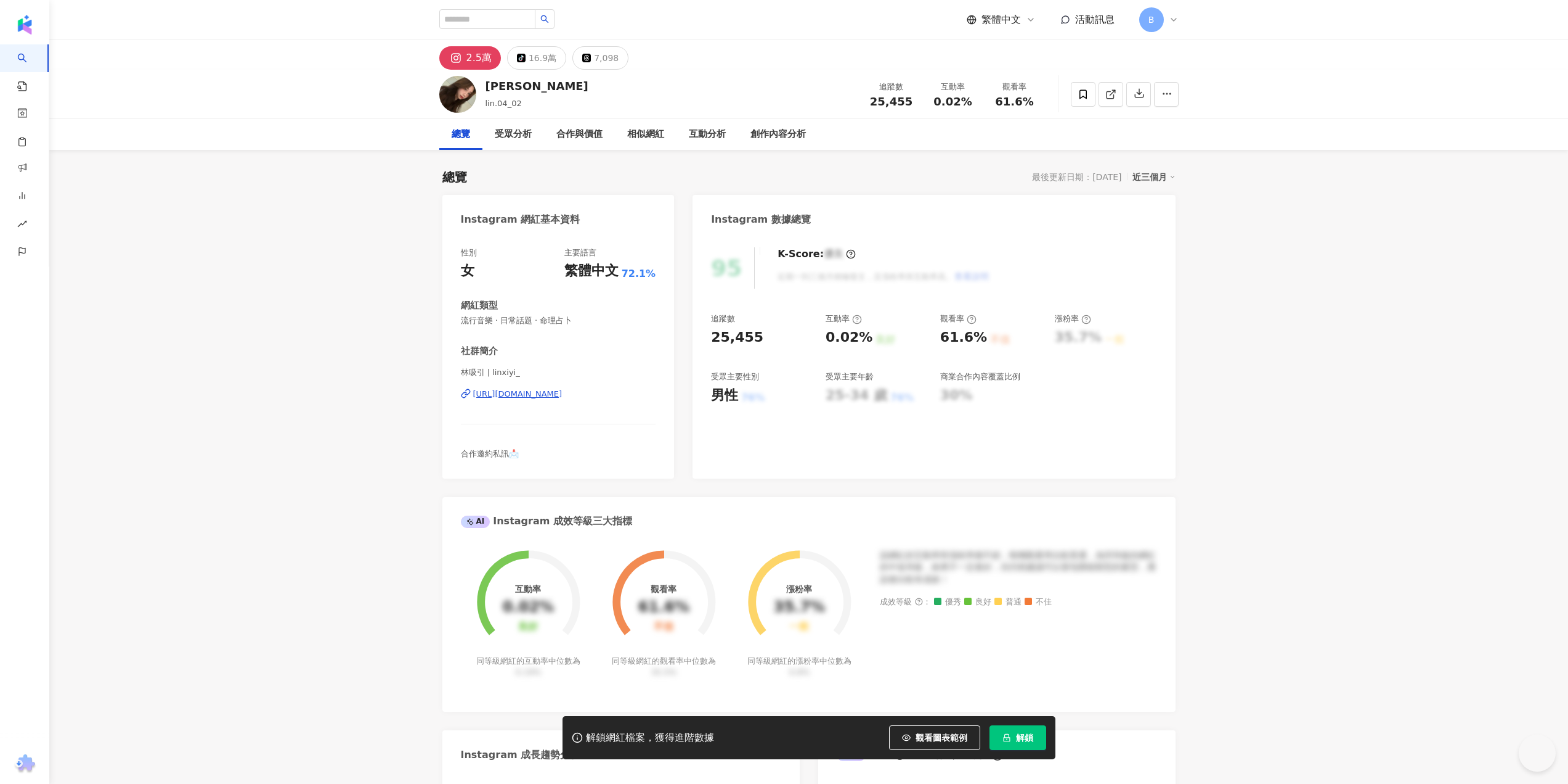
click at [1029, 742] on span "解鎖" at bounding box center [1025, 737] width 17 height 10
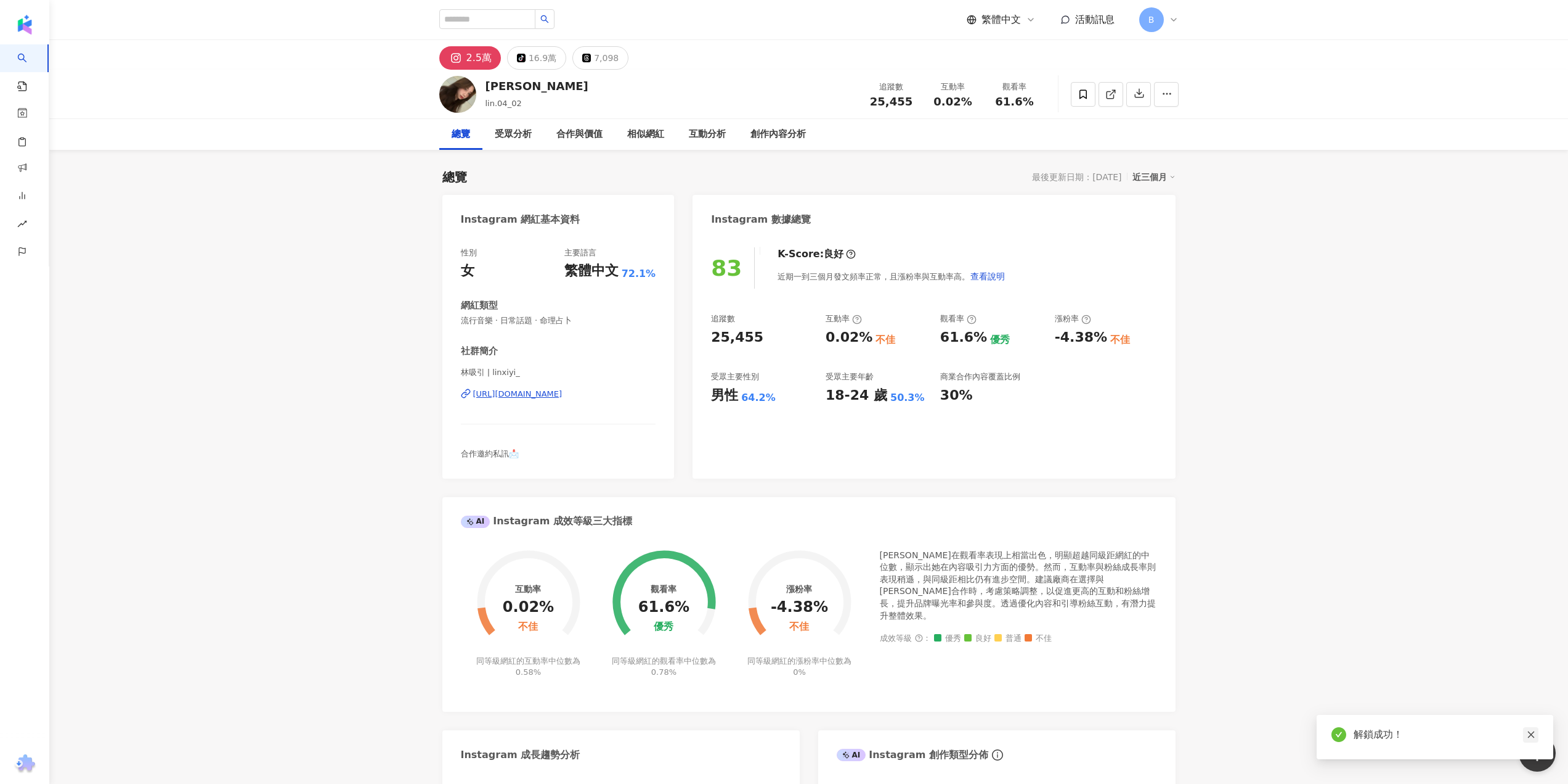
click at [1534, 739] on icon "close" at bounding box center [1531, 734] width 9 height 9
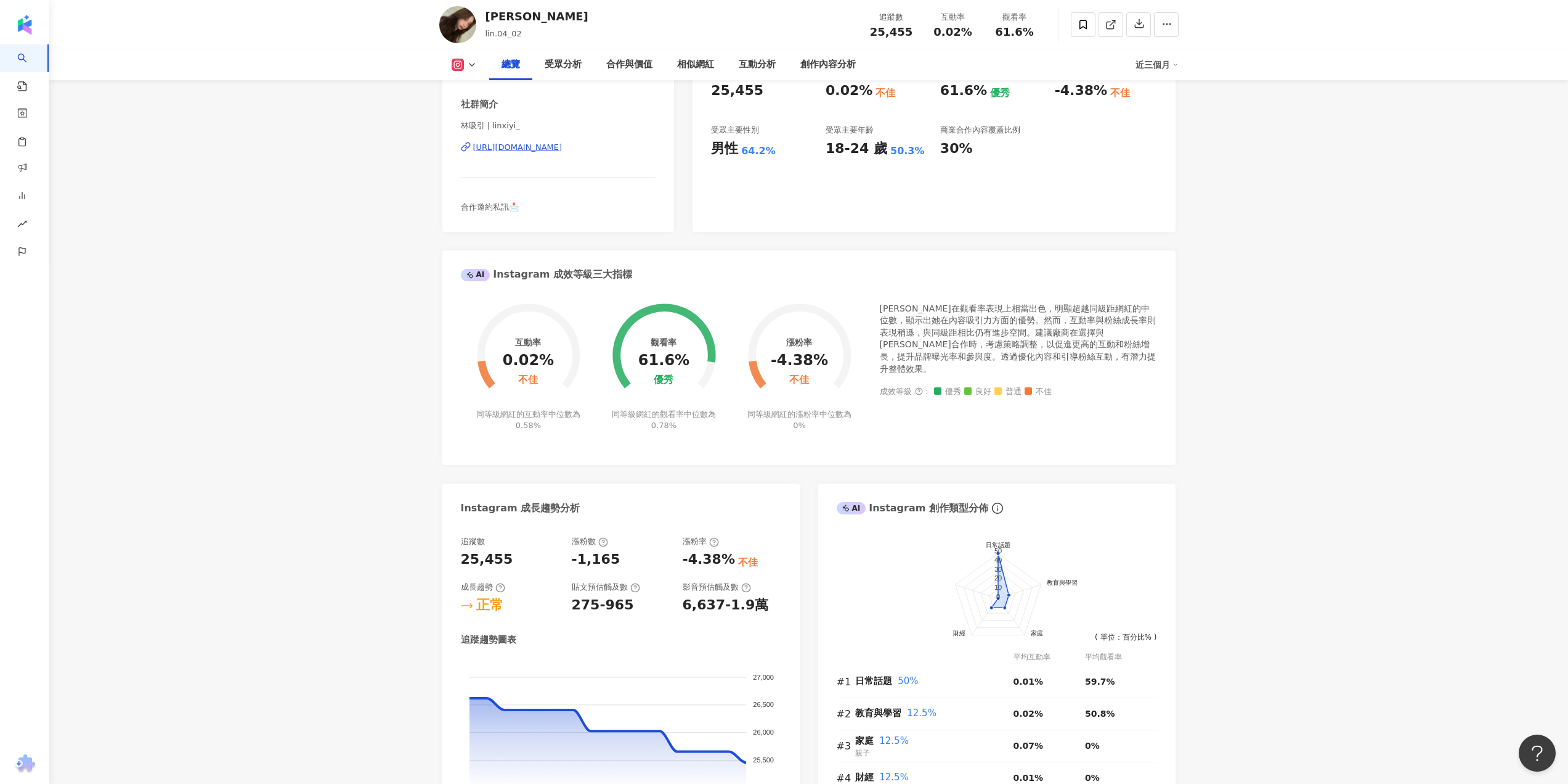
scroll to position [62, 0]
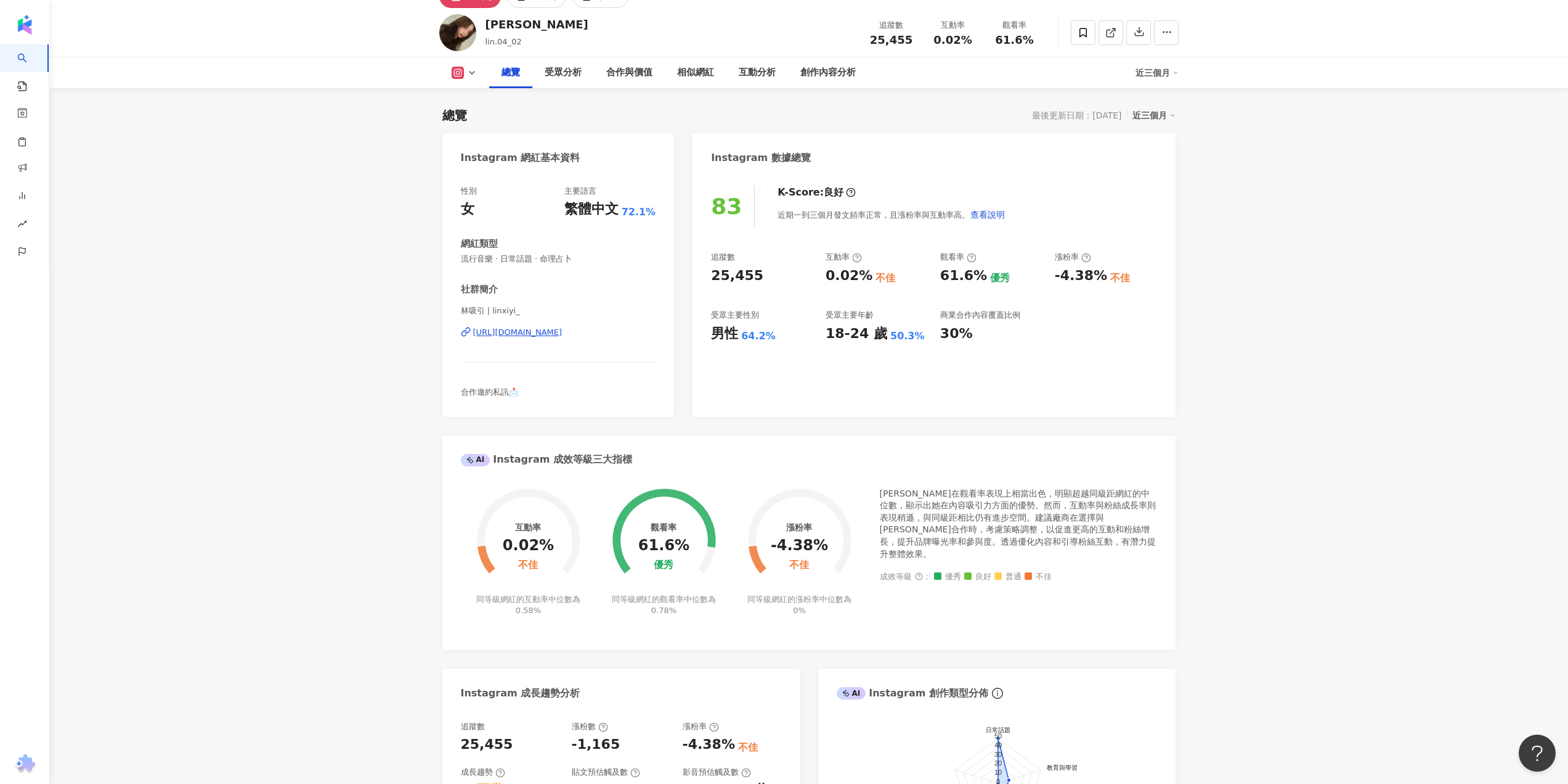
click at [550, 333] on div "[URL][DOMAIN_NAME]" at bounding box center [517, 332] width 89 height 11
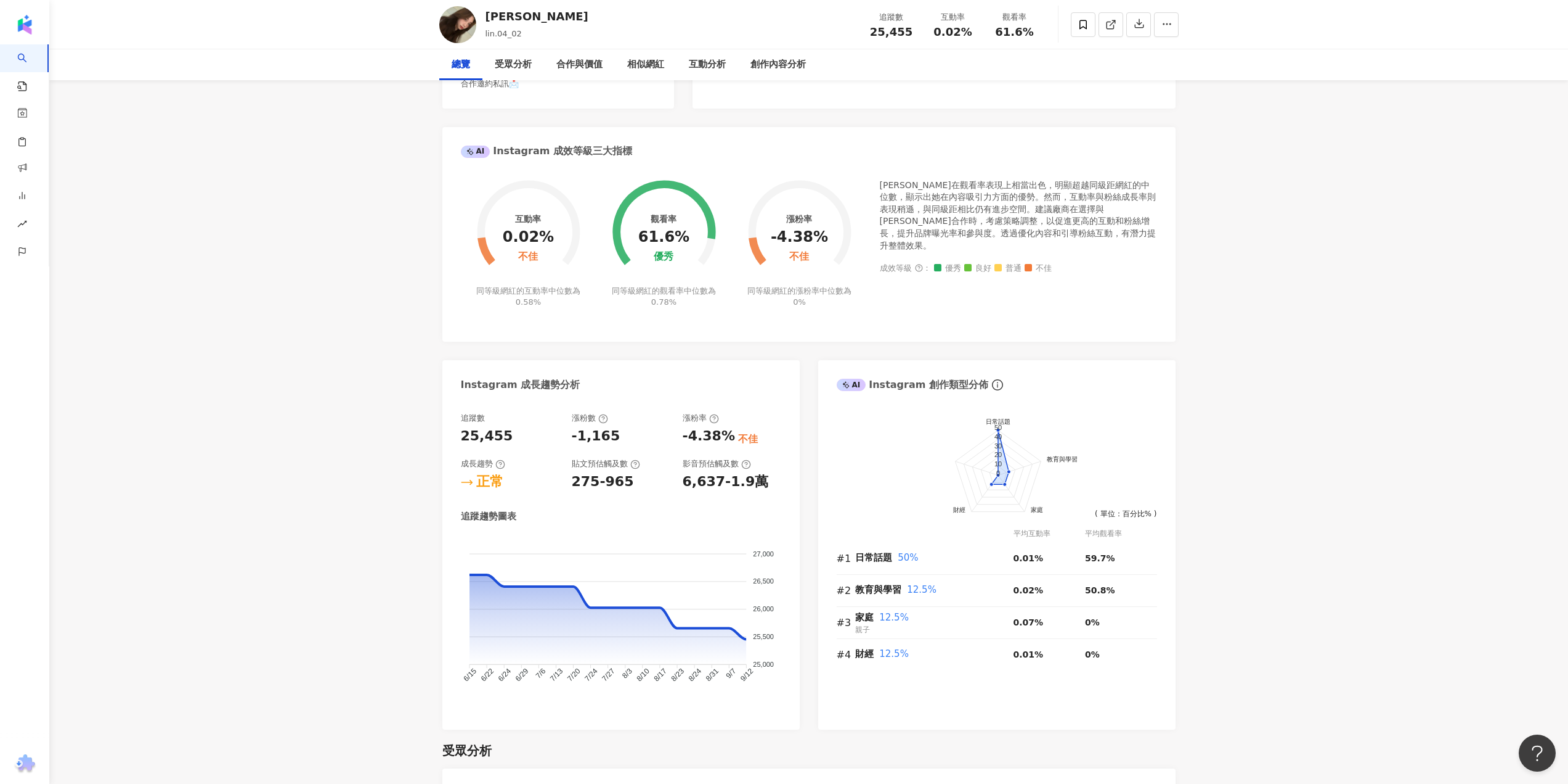
scroll to position [0, 0]
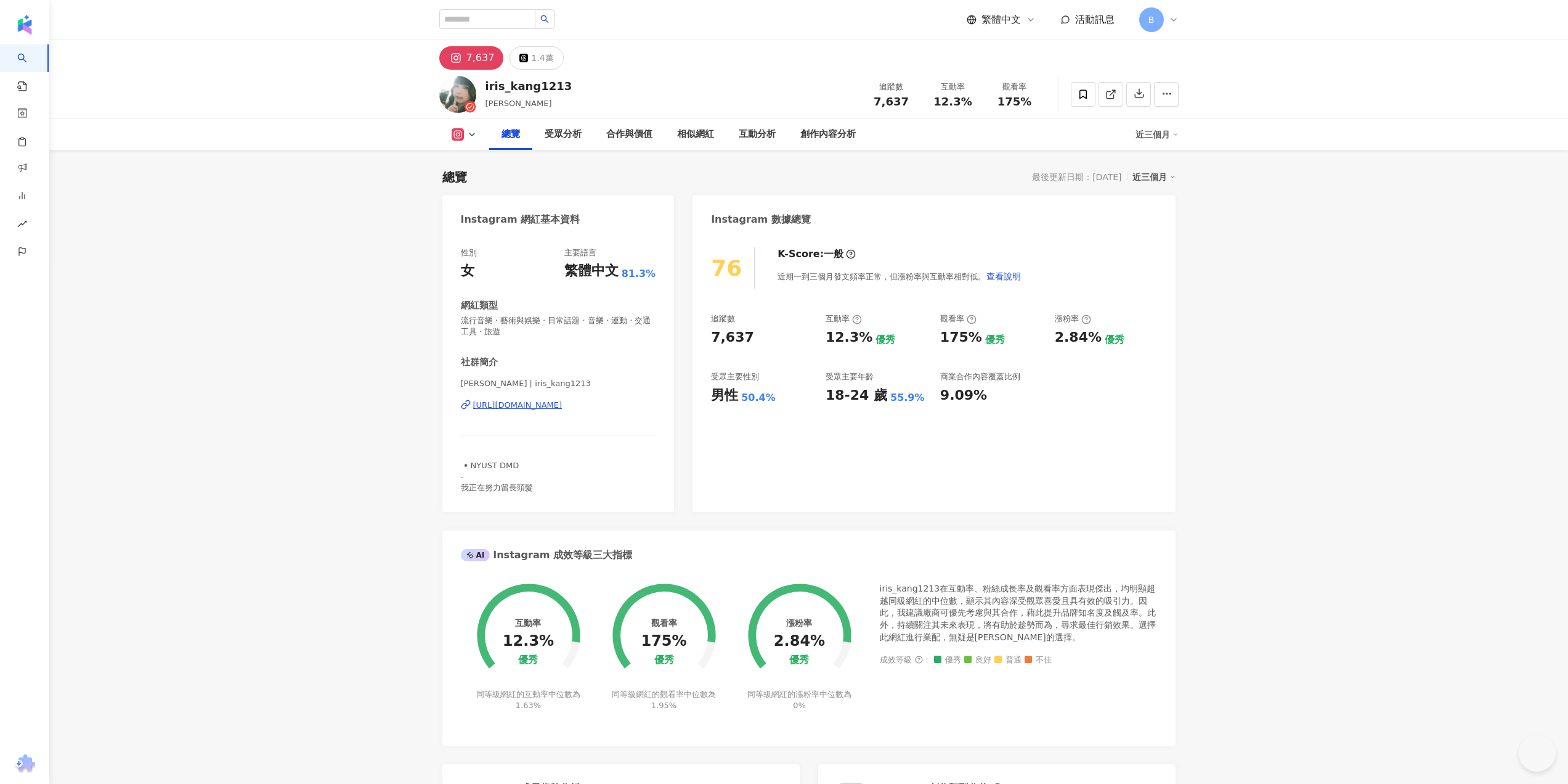
click at [525, 408] on div "https://www.instagram.com/iris_kang1213/" at bounding box center [517, 405] width 89 height 11
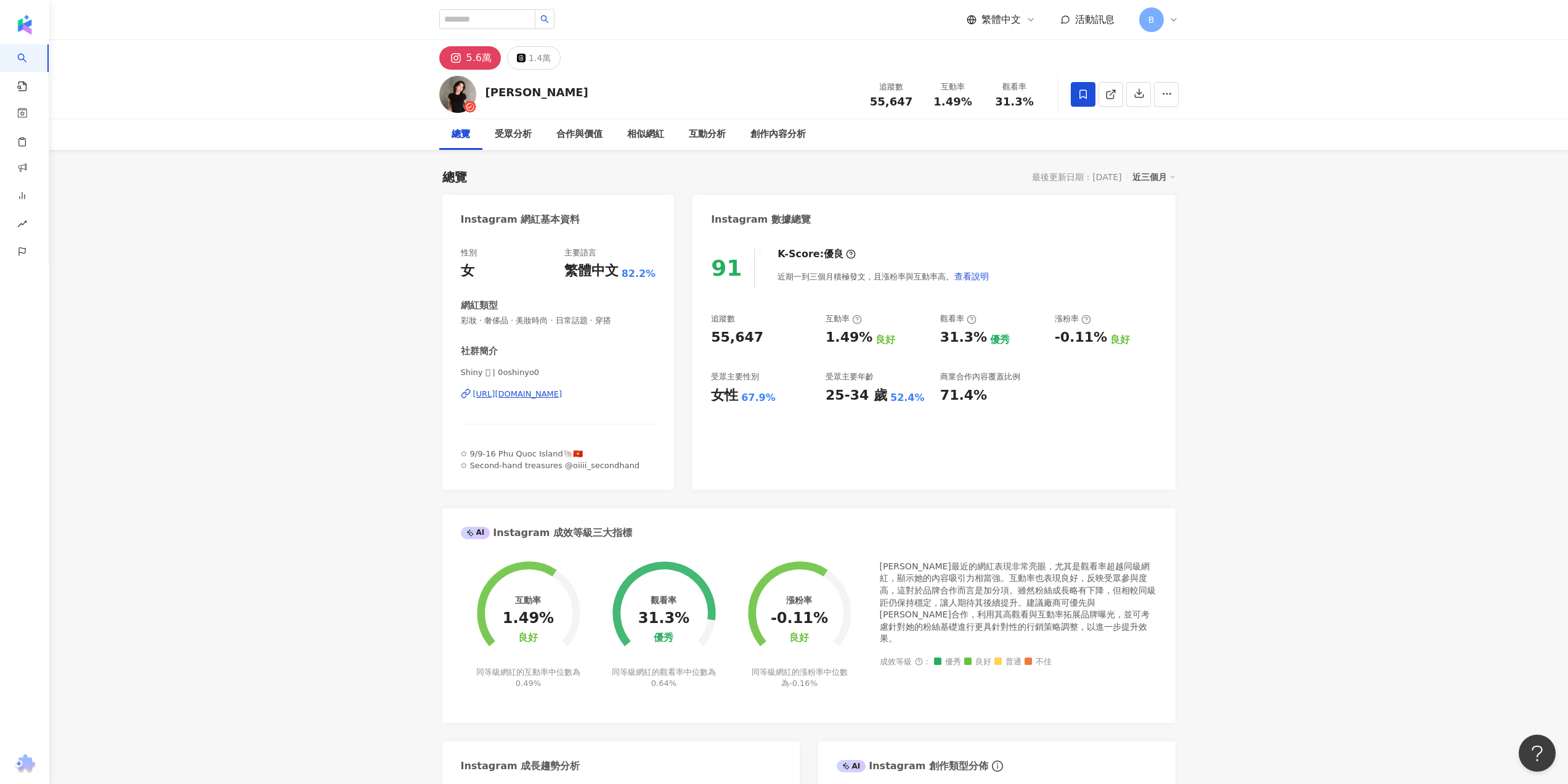
click at [518, 391] on div "https://www.instagram.com/0oshinyo0/" at bounding box center [517, 394] width 89 height 11
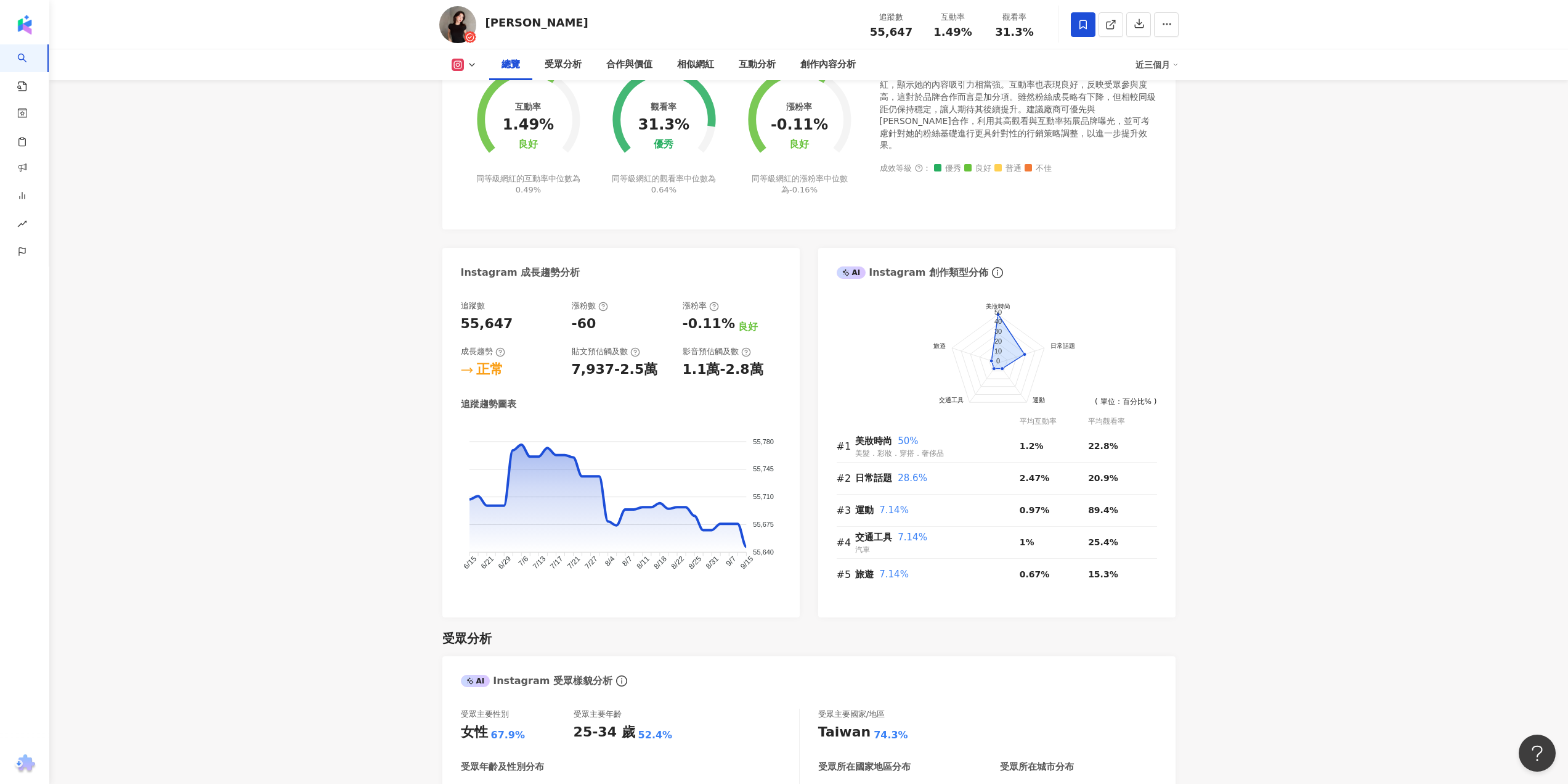
scroll to position [123, 0]
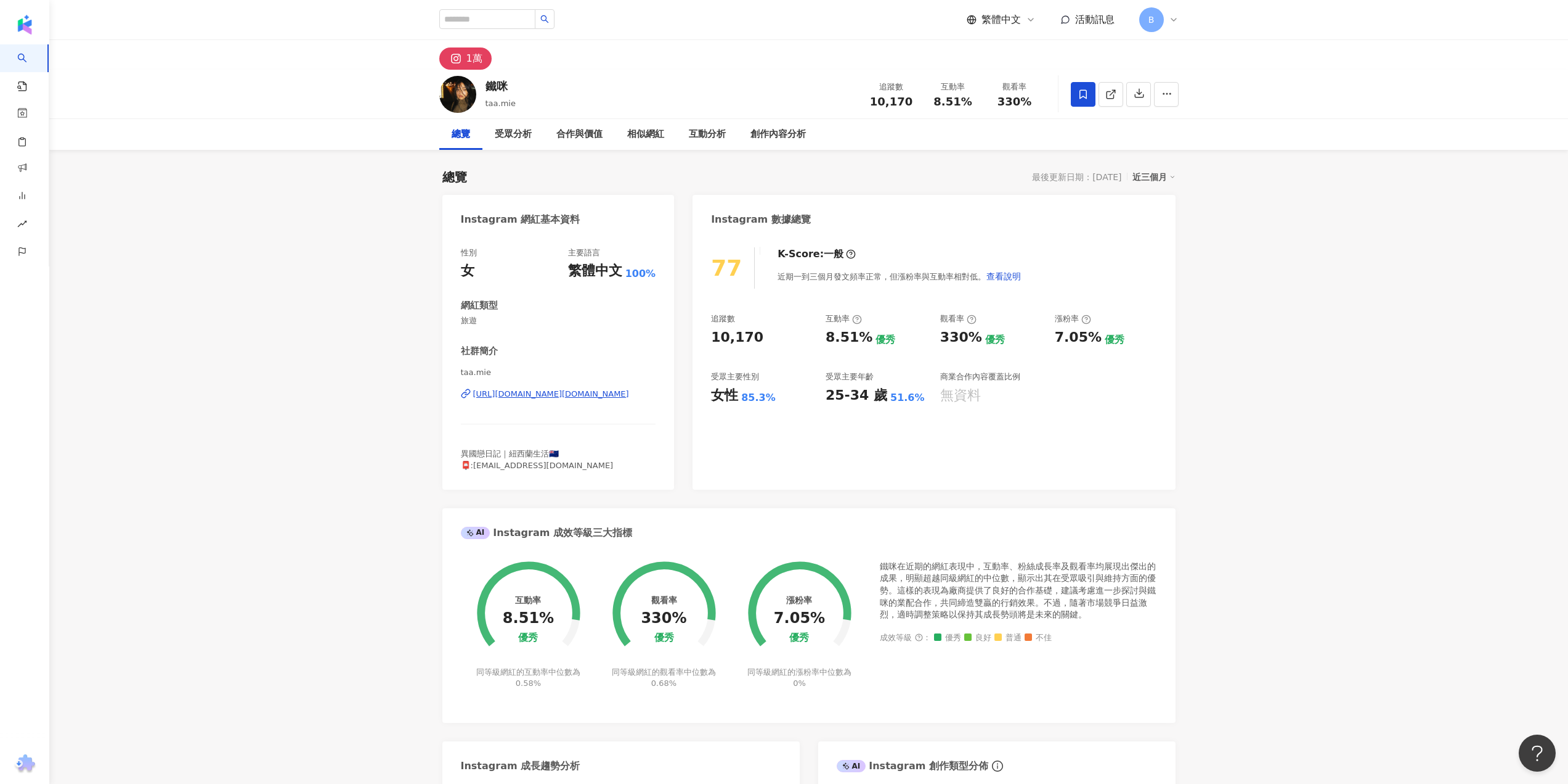
click at [558, 394] on div "https://www.instagram.com/taa.mie/" at bounding box center [551, 394] width 156 height 11
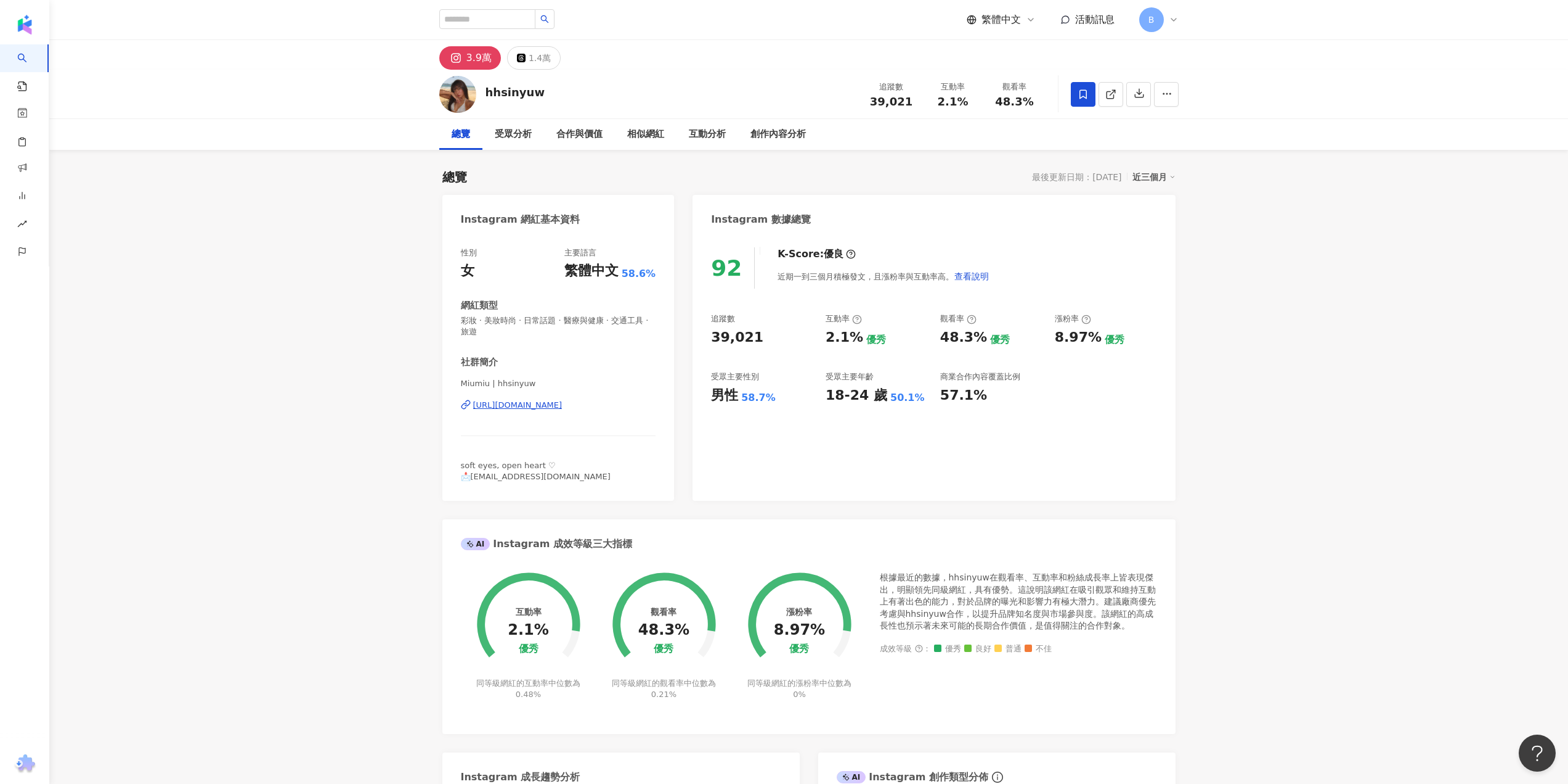
click at [562, 406] on div "https://www.instagram.com/hhsinyuw/" at bounding box center [517, 405] width 89 height 11
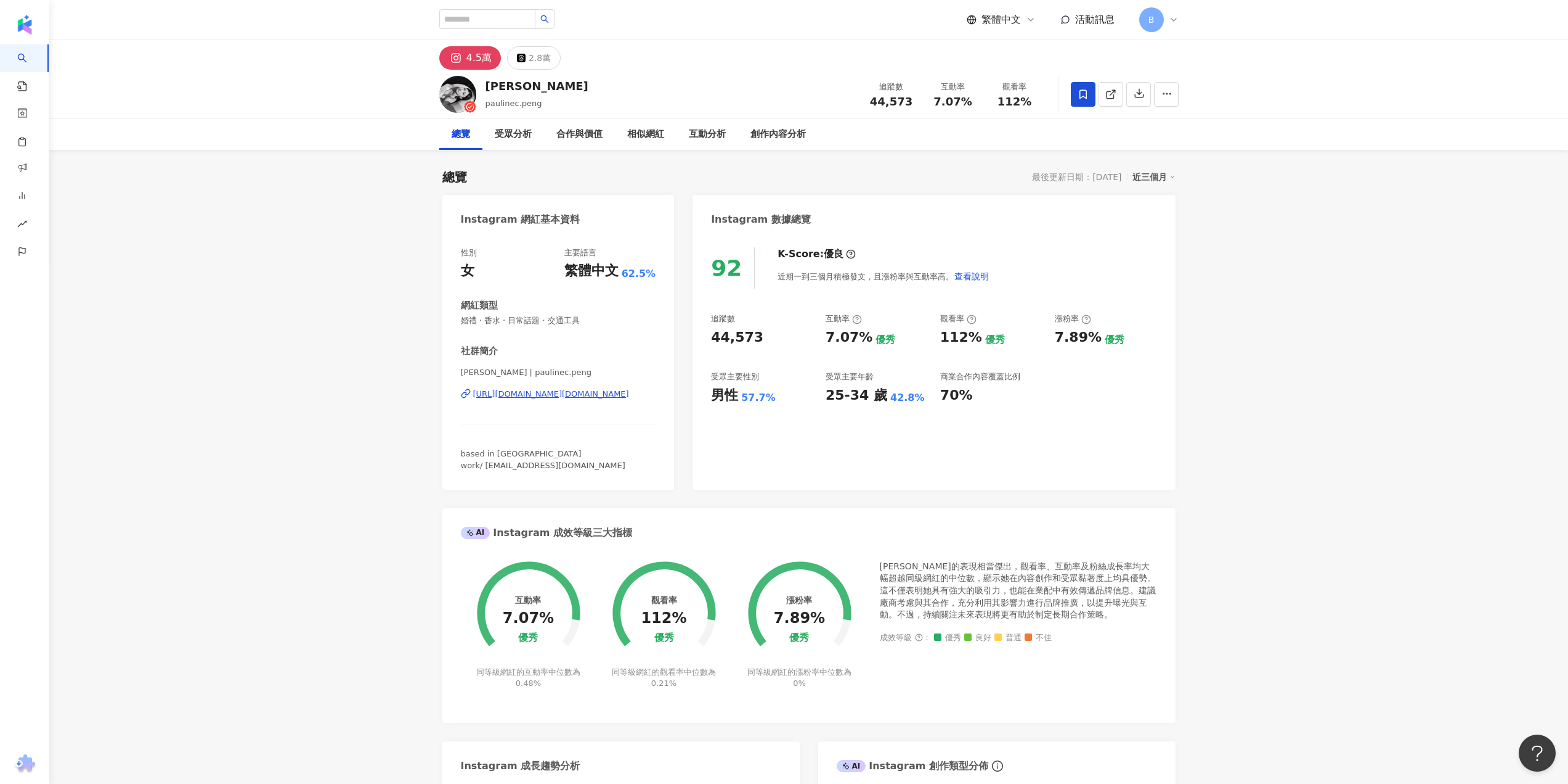
click at [508, 399] on div "https://www.instagram.com/paulinec.peng/" at bounding box center [551, 394] width 156 height 11
click at [537, 394] on div "https://www.instagram.com/paulinec.peng/" at bounding box center [551, 394] width 156 height 11
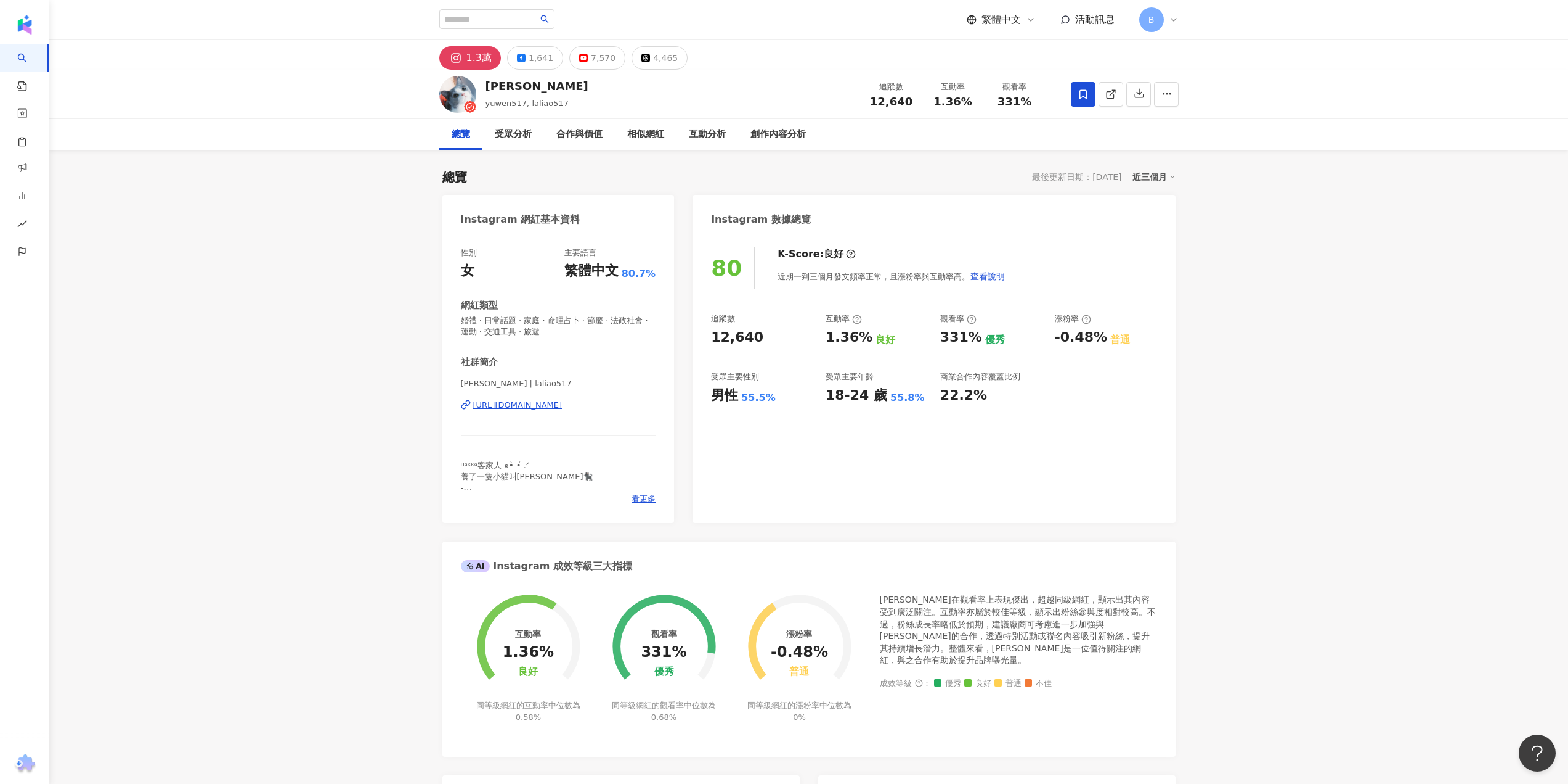
click at [516, 407] on div "https://www.instagram.com/laliao517/" at bounding box center [517, 405] width 89 height 11
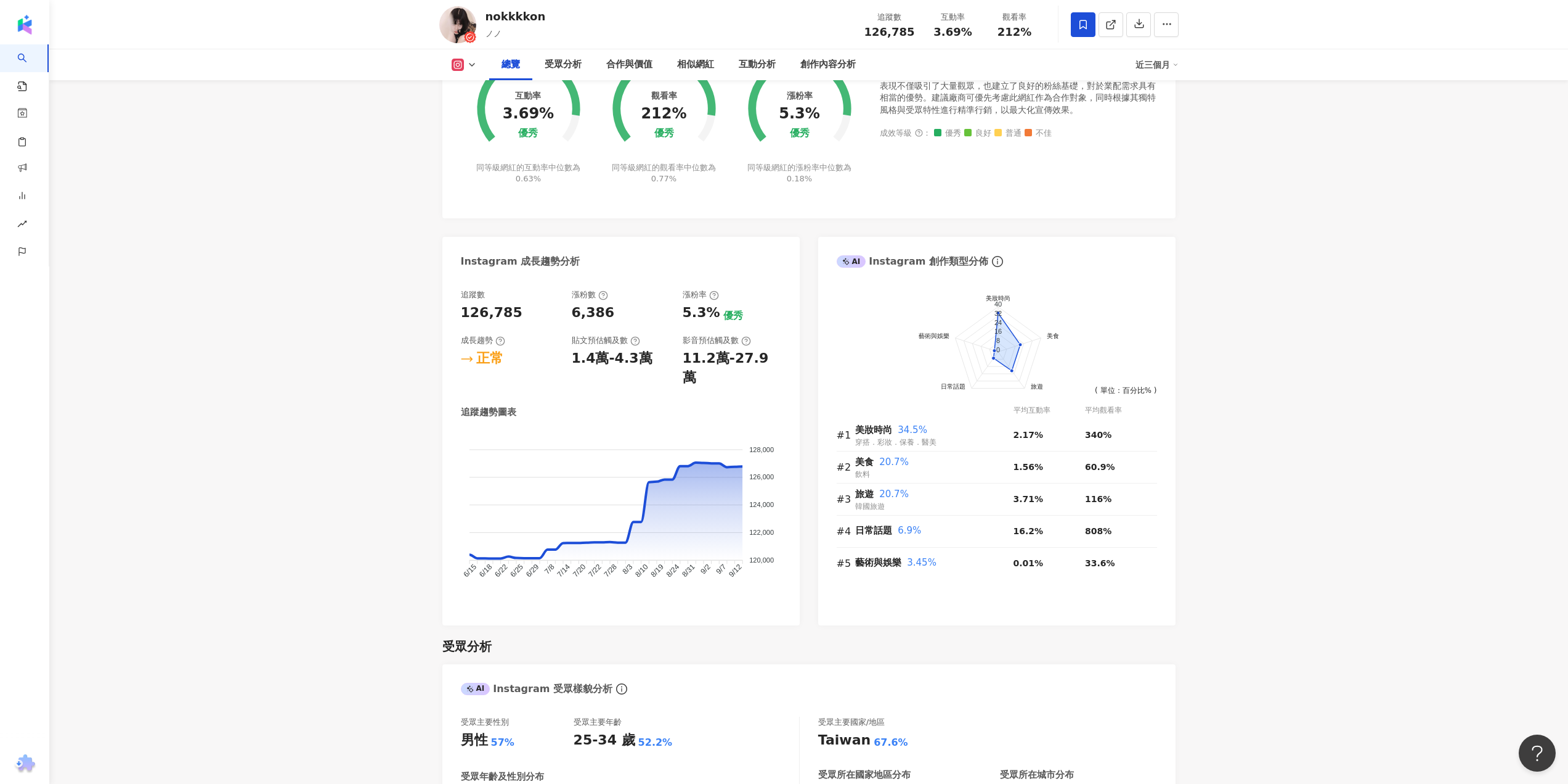
scroll to position [62, 0]
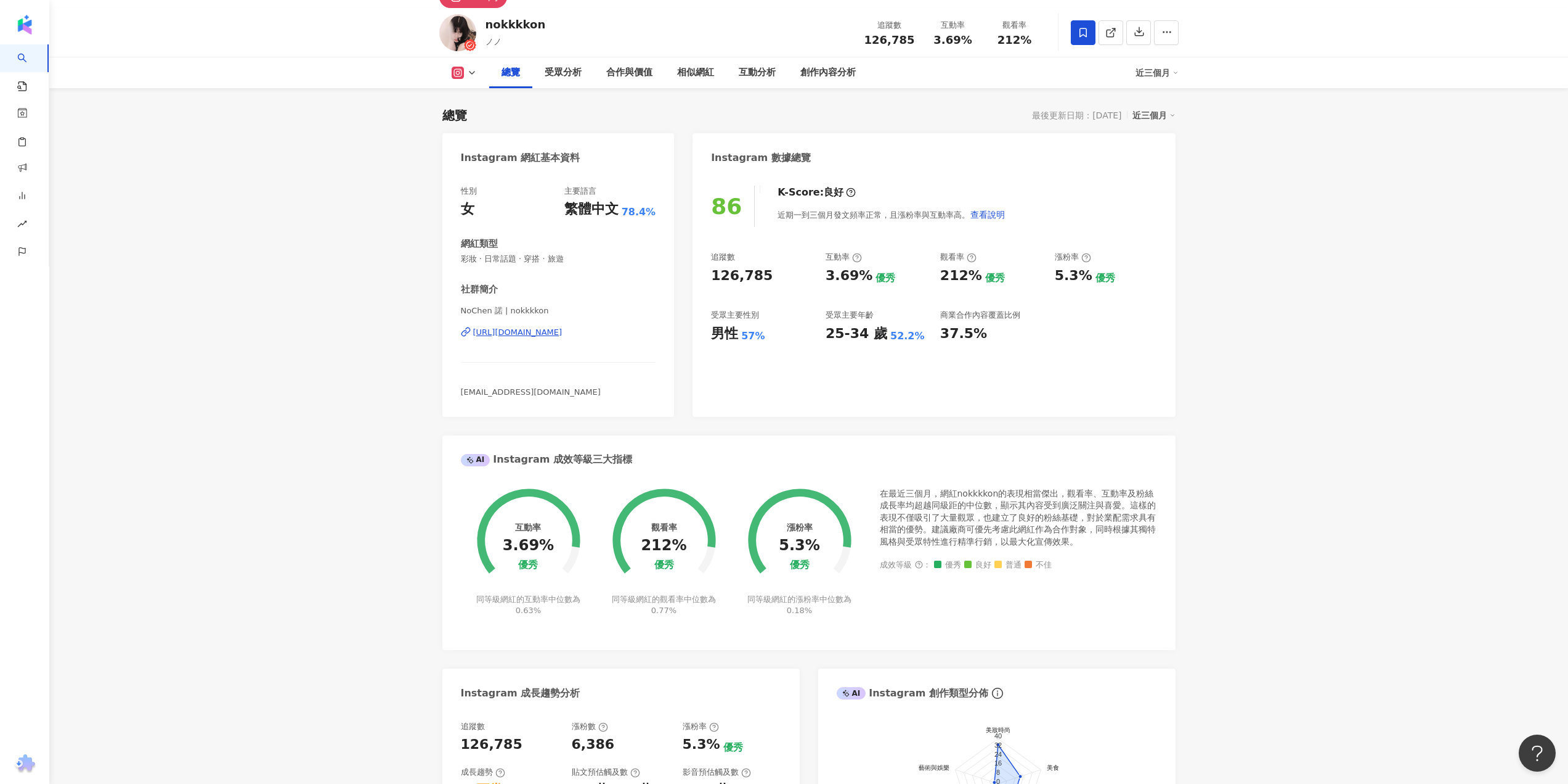
click at [560, 330] on div "[URL][DOMAIN_NAME]" at bounding box center [517, 332] width 89 height 11
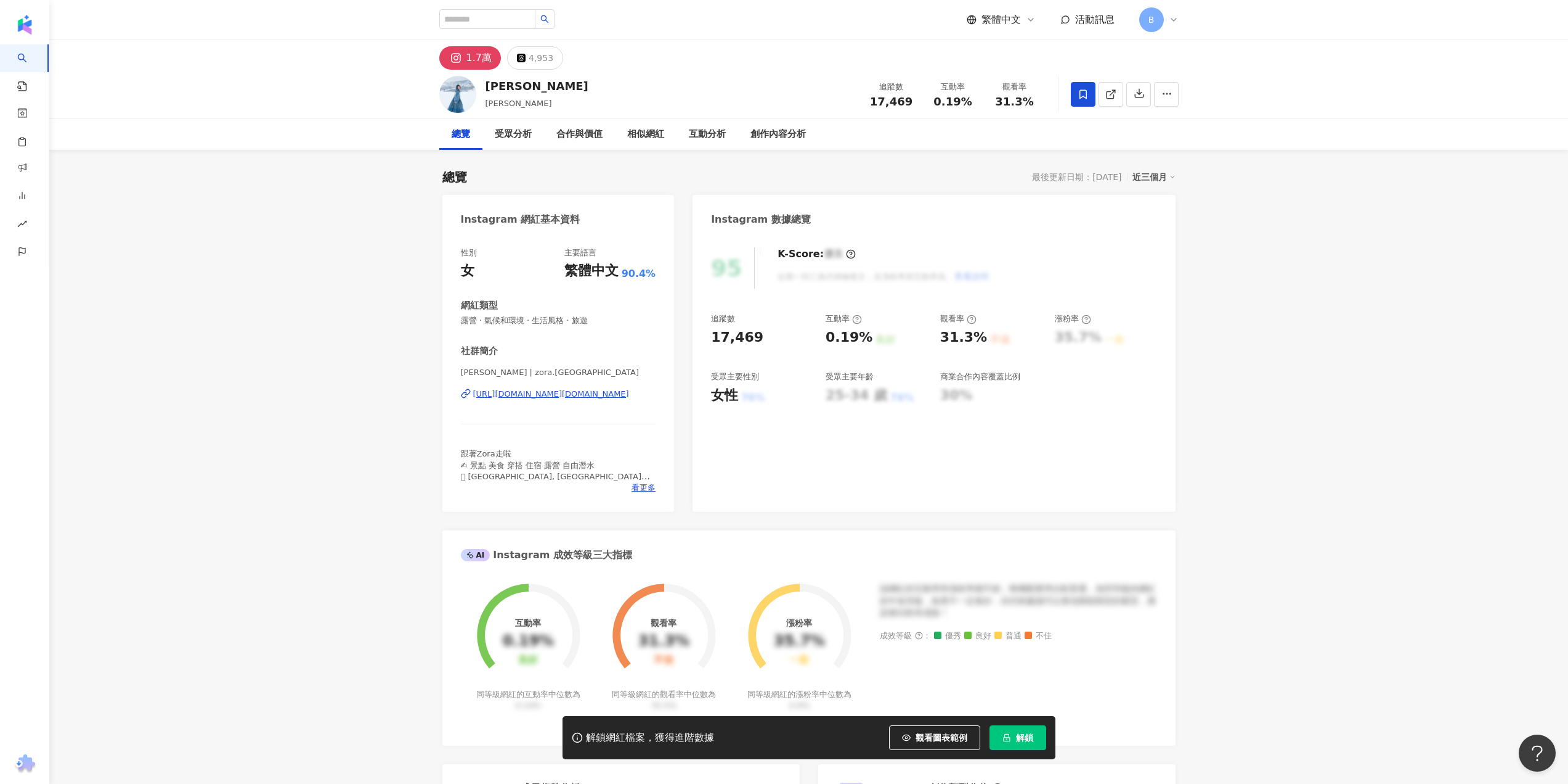
click at [1021, 740] on span "解鎖" at bounding box center [1025, 737] width 17 height 10
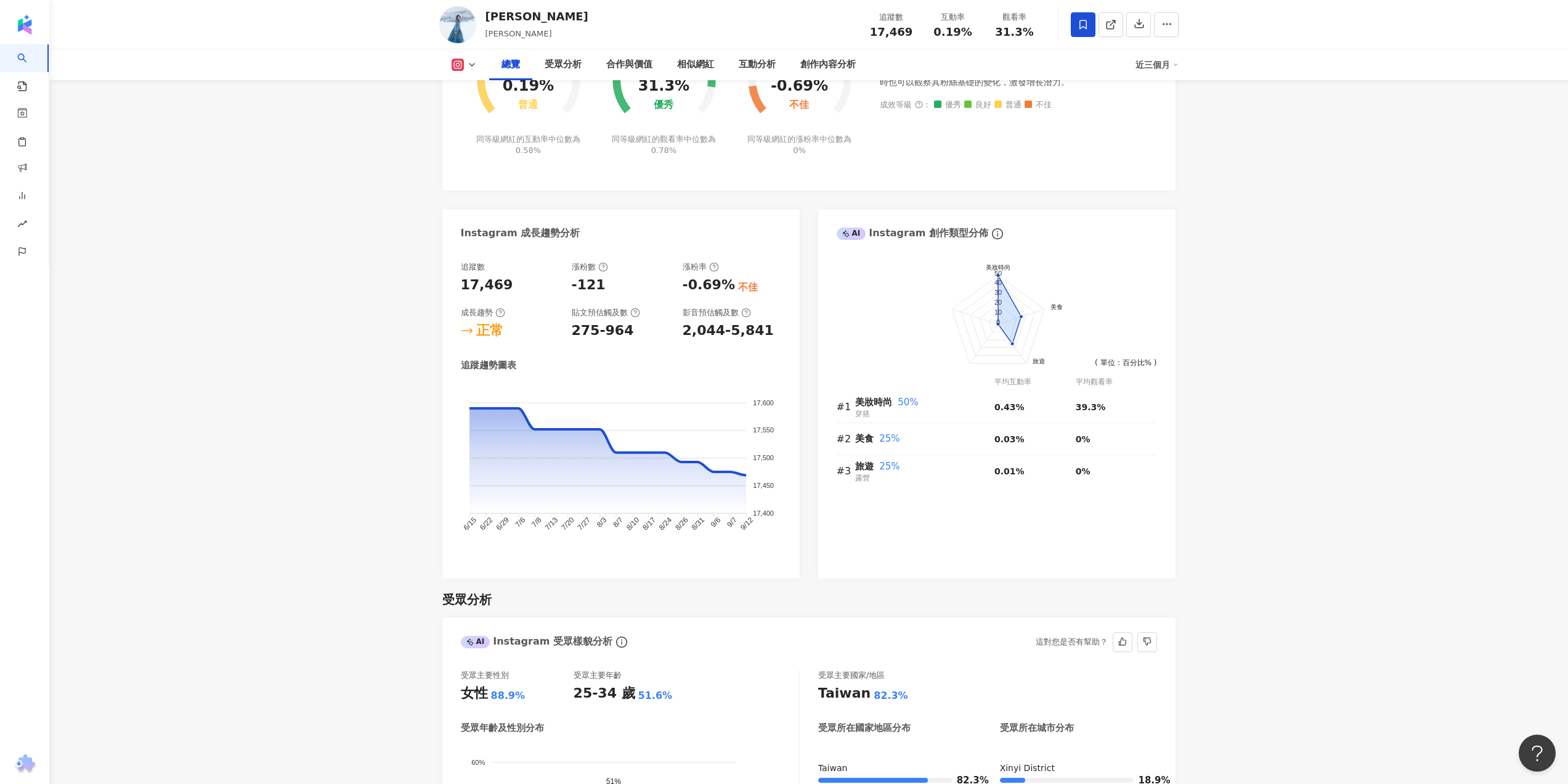
scroll to position [247, 0]
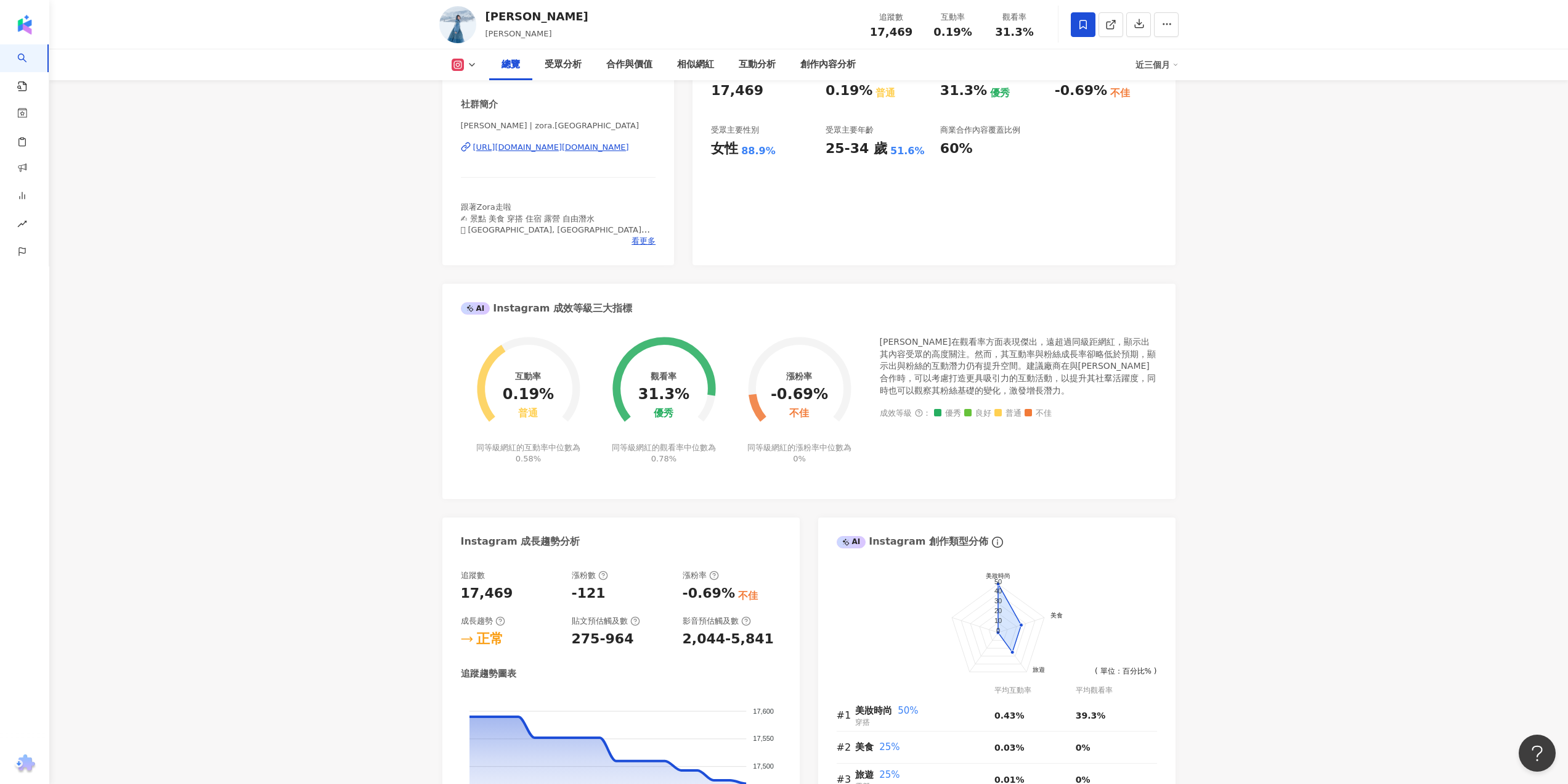
click at [533, 149] on div "https://www.instagram.com/zora.taiwan/" at bounding box center [551, 148] width 156 height 11
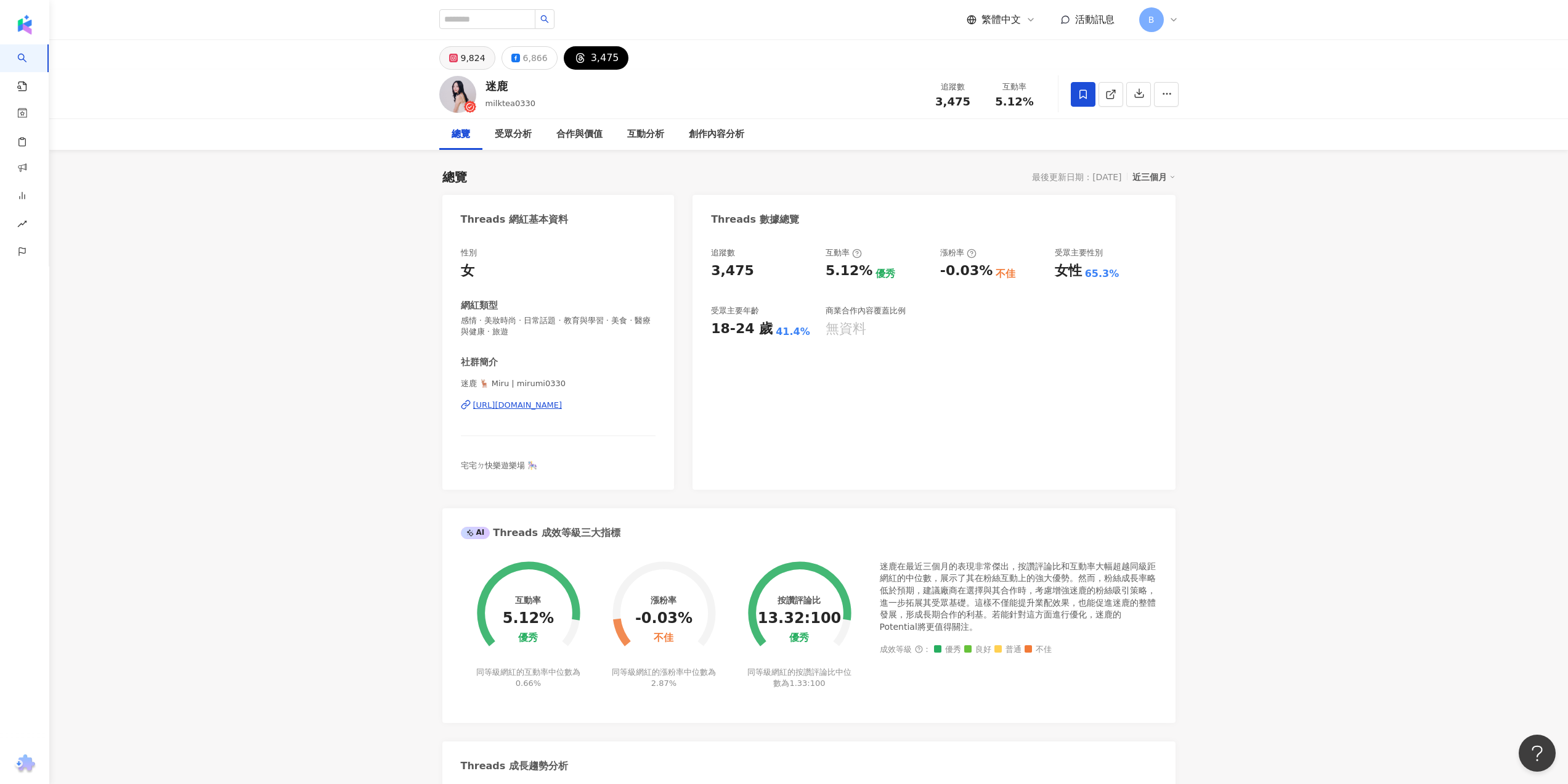
click at [456, 61] on icon at bounding box center [453, 57] width 9 height 9
click at [478, 53] on div "9,824" at bounding box center [473, 57] width 25 height 17
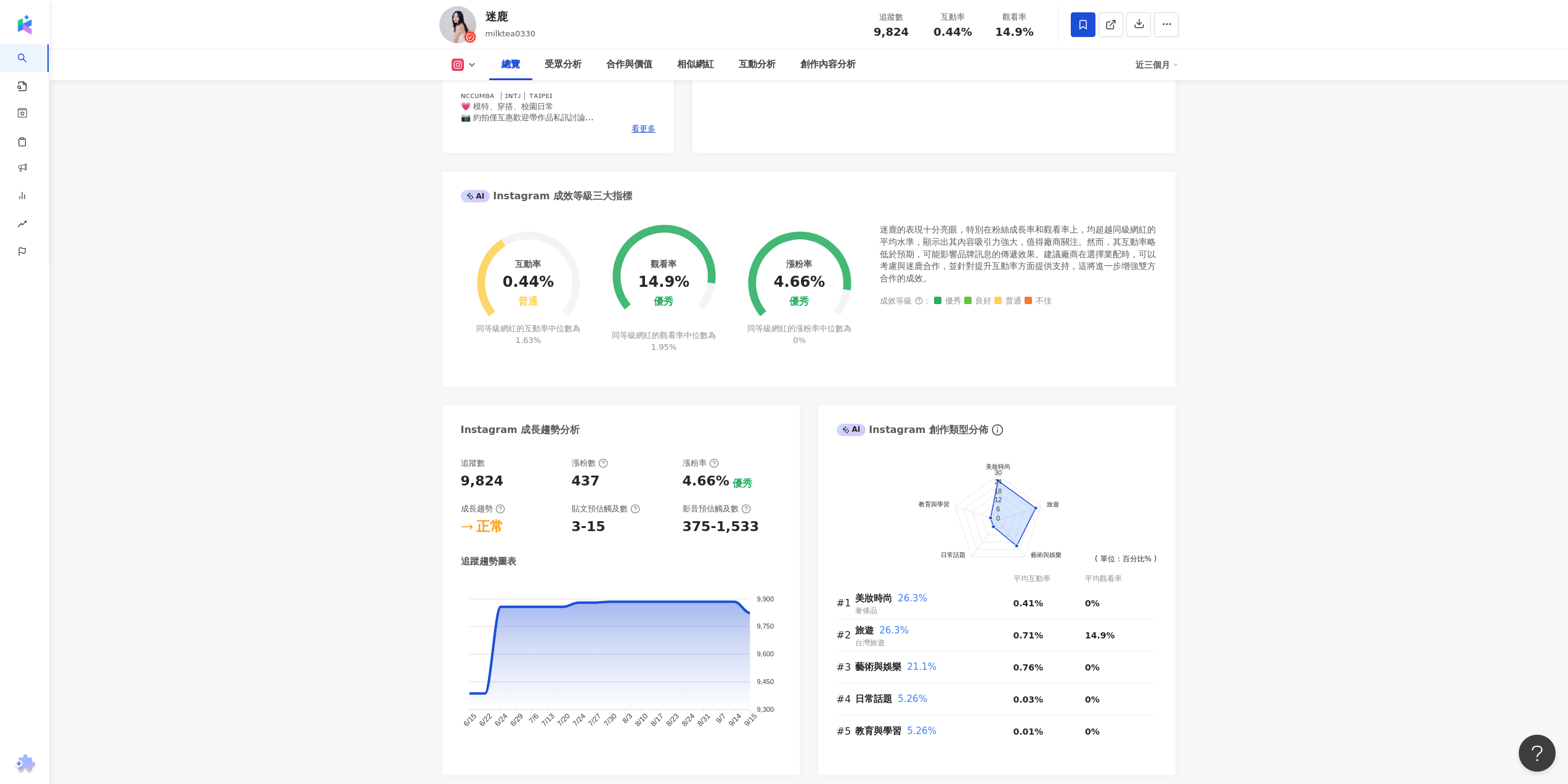
scroll to position [62, 0]
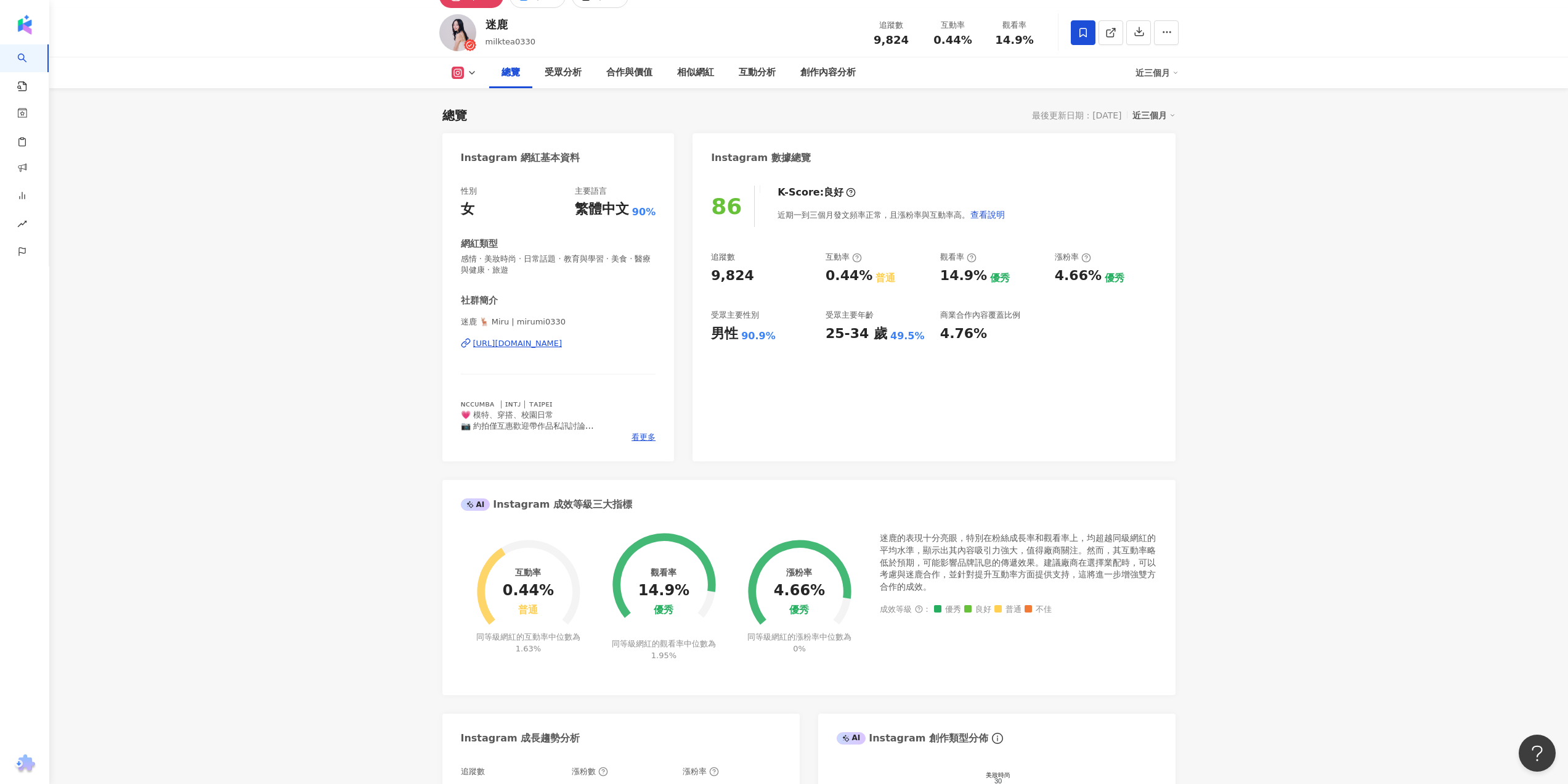
click at [497, 342] on div "[URL][DOMAIN_NAME]" at bounding box center [517, 344] width 89 height 11
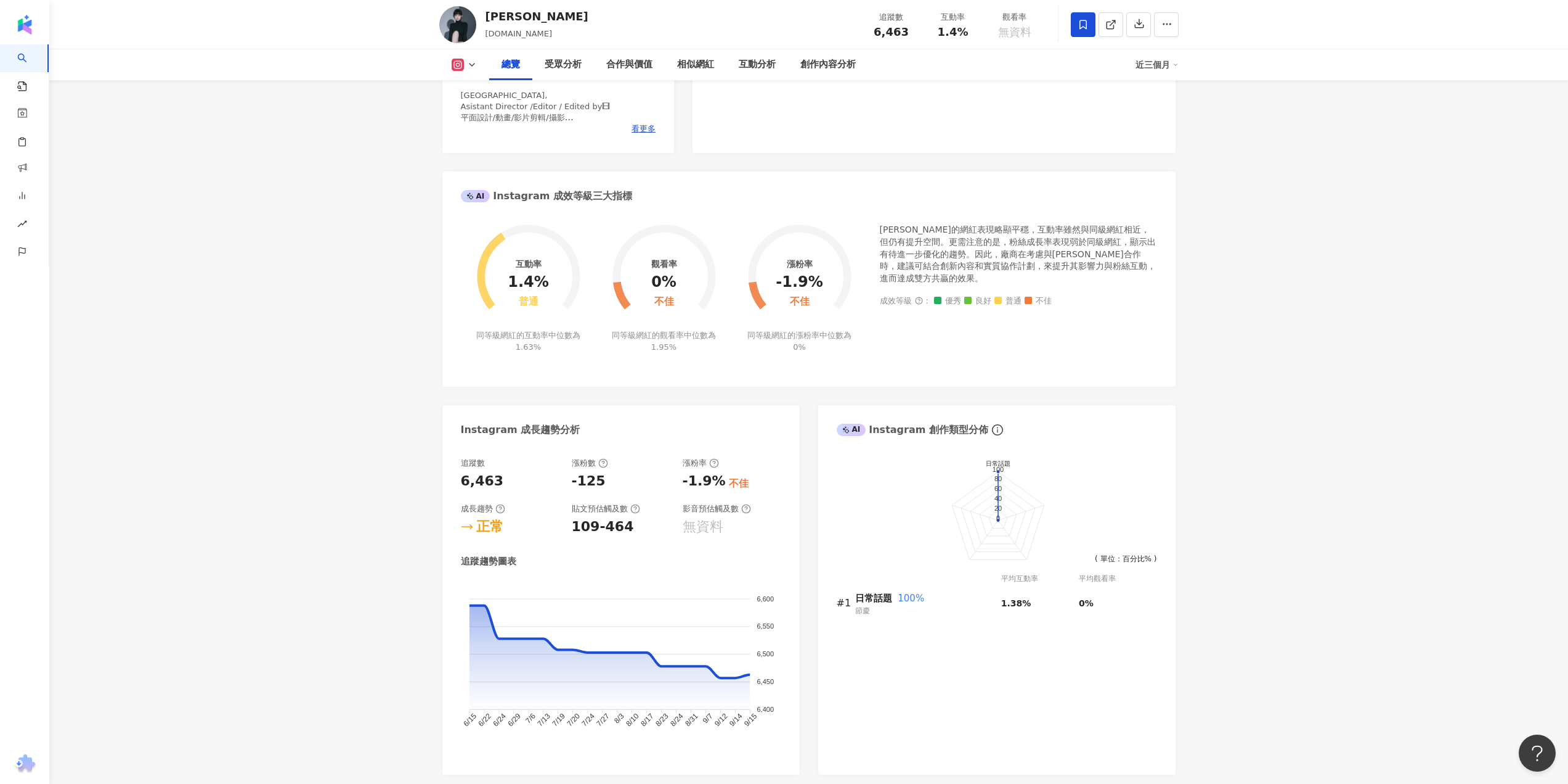
scroll to position [740, 0]
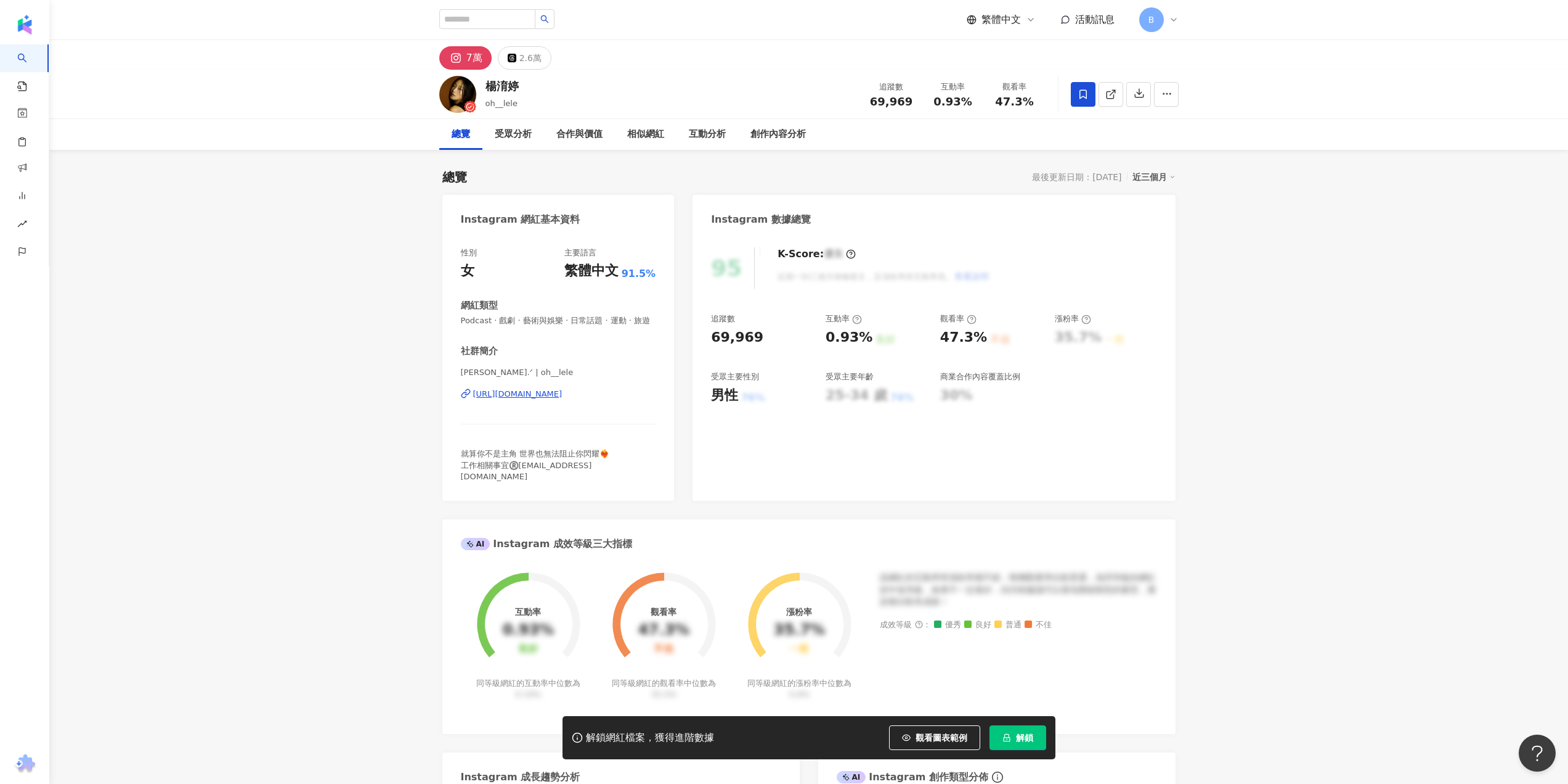
click at [1016, 741] on span "解鎖" at bounding box center [1025, 737] width 17 height 10
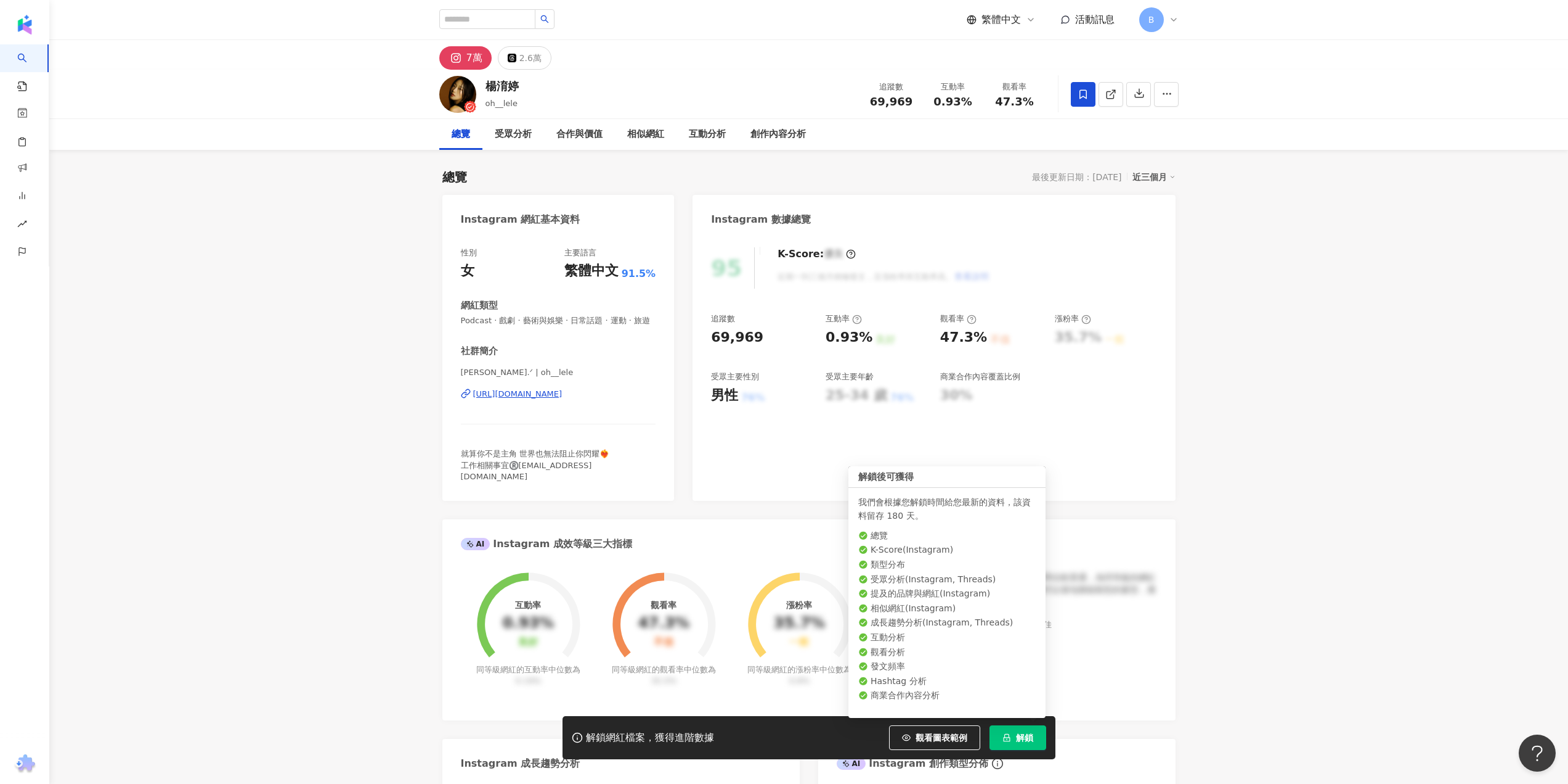
click at [1019, 732] on span "解鎖" at bounding box center [1025, 737] width 17 height 10
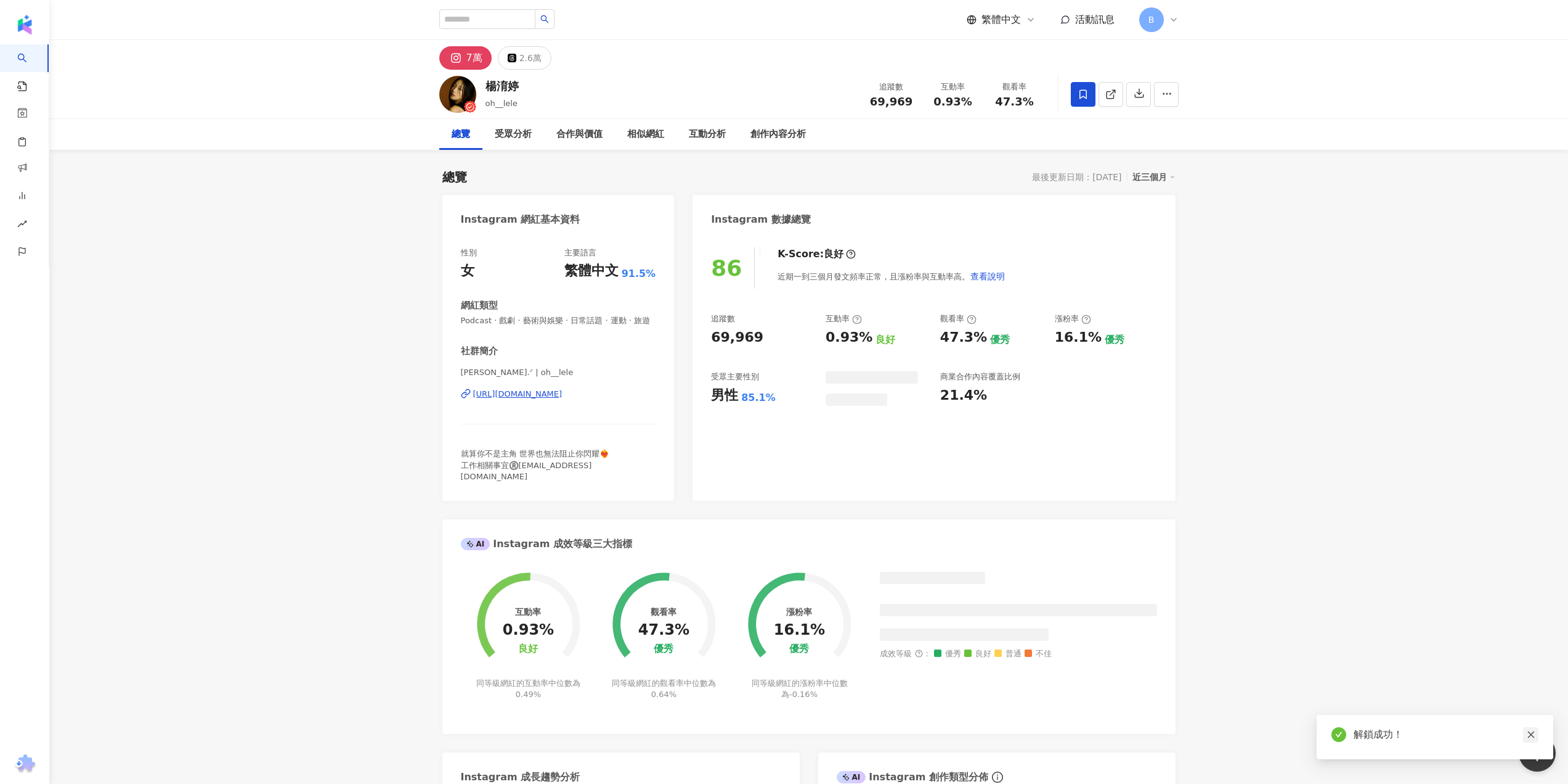
click at [1529, 734] on icon "close" at bounding box center [1531, 734] width 9 height 9
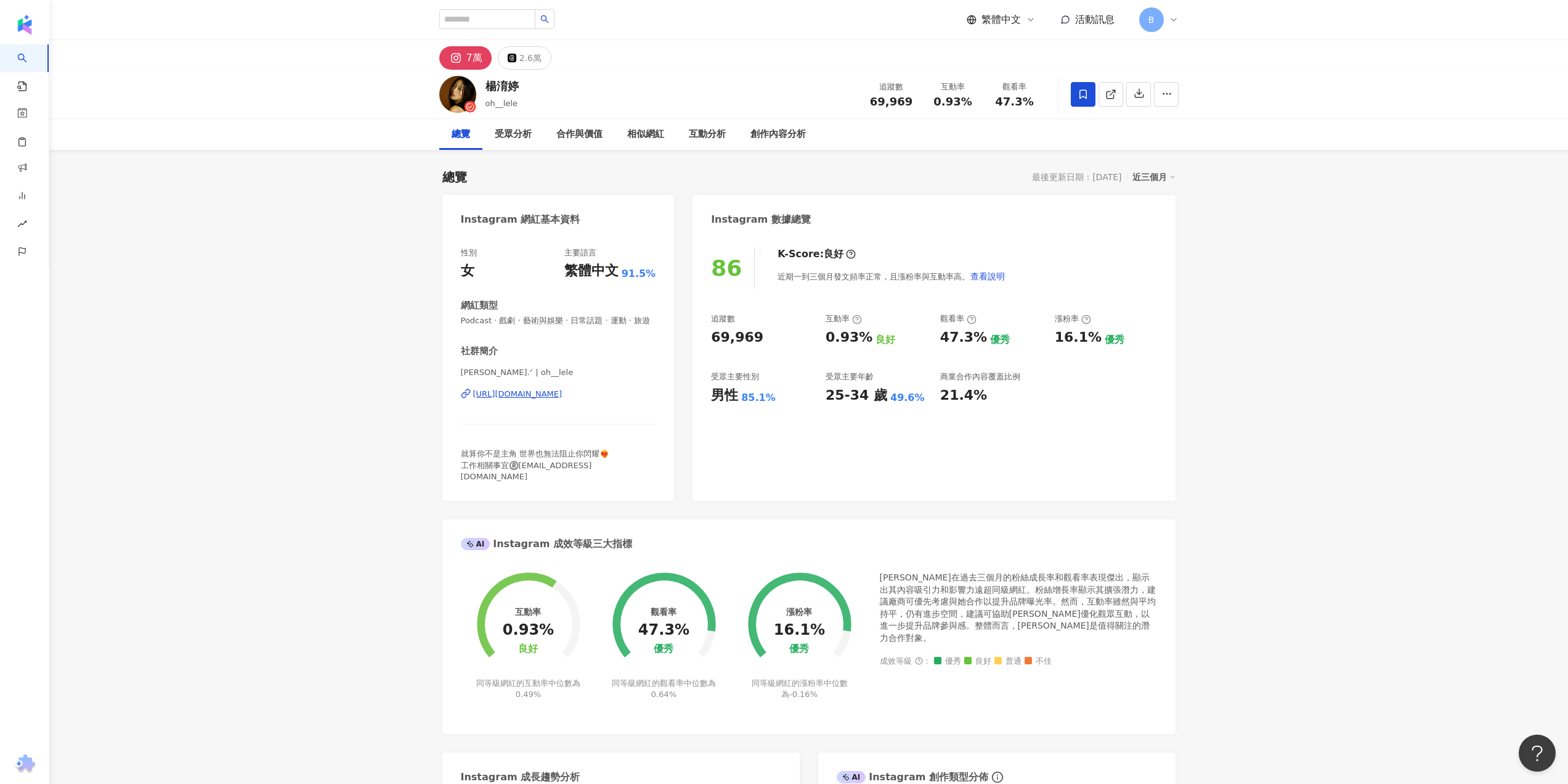
click at [540, 399] on div "https://www.instagram.com/oh__lele/" at bounding box center [517, 394] width 89 height 11
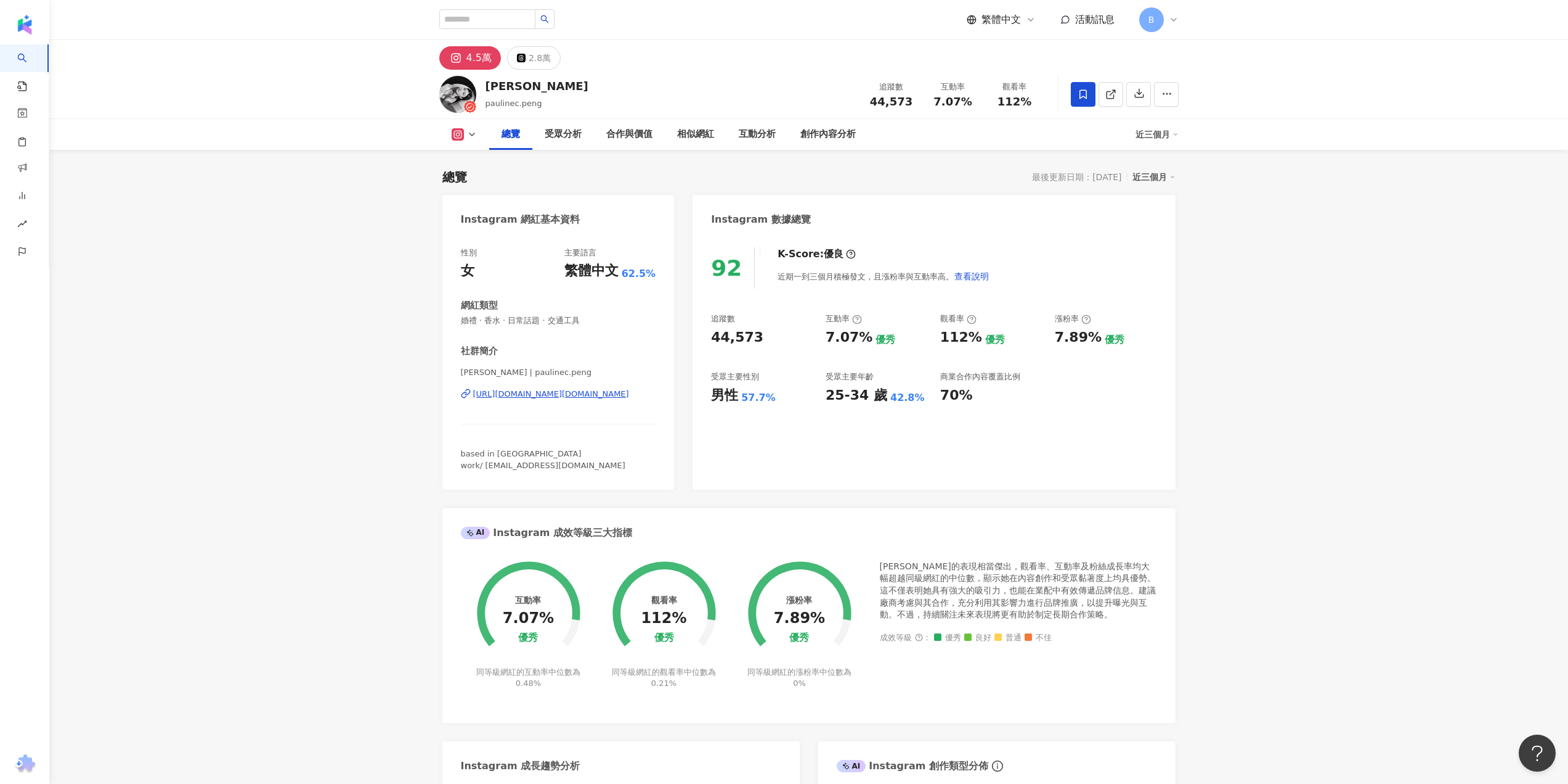
scroll to position [493, 0]
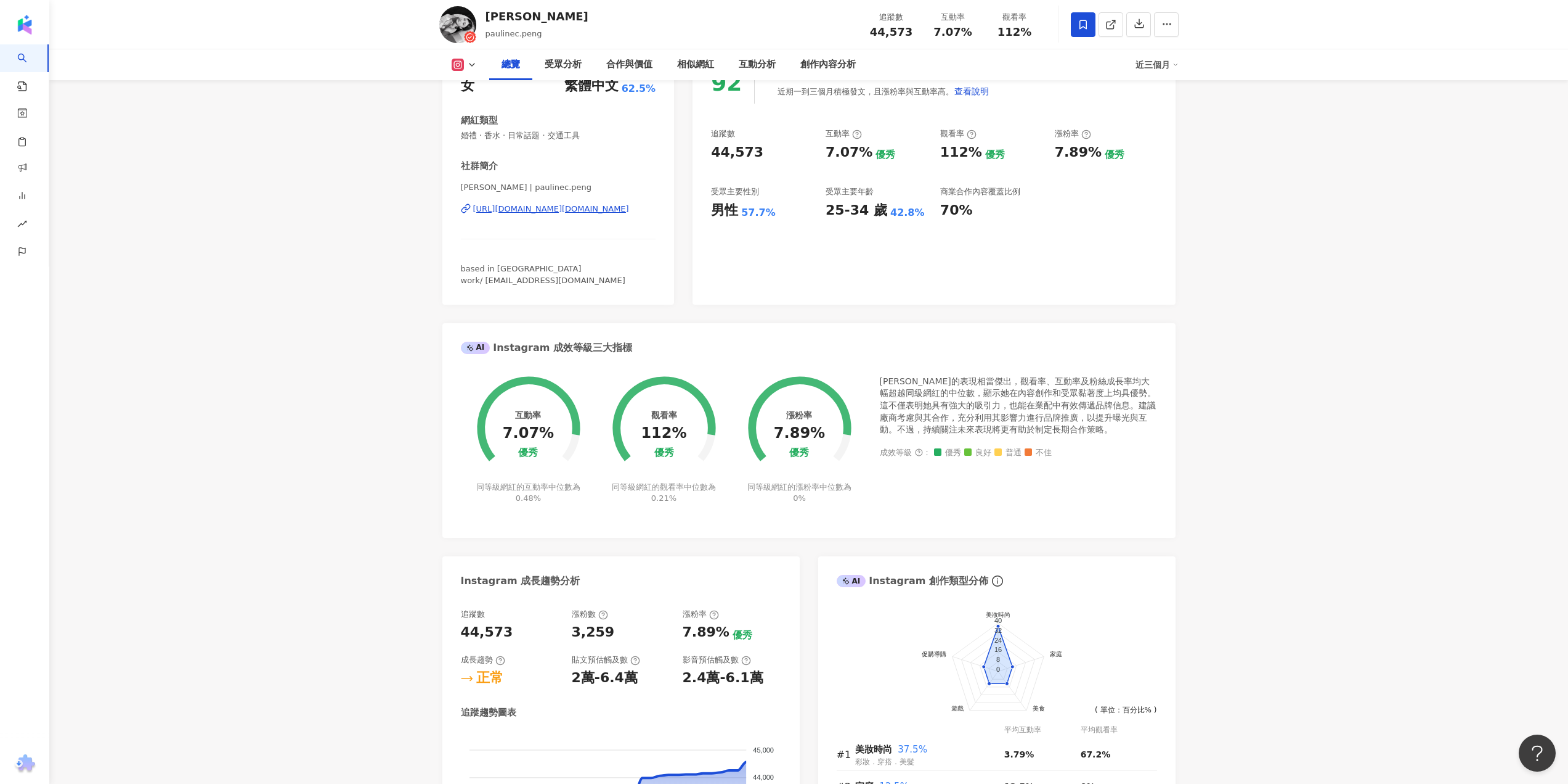
scroll to position [0, 0]
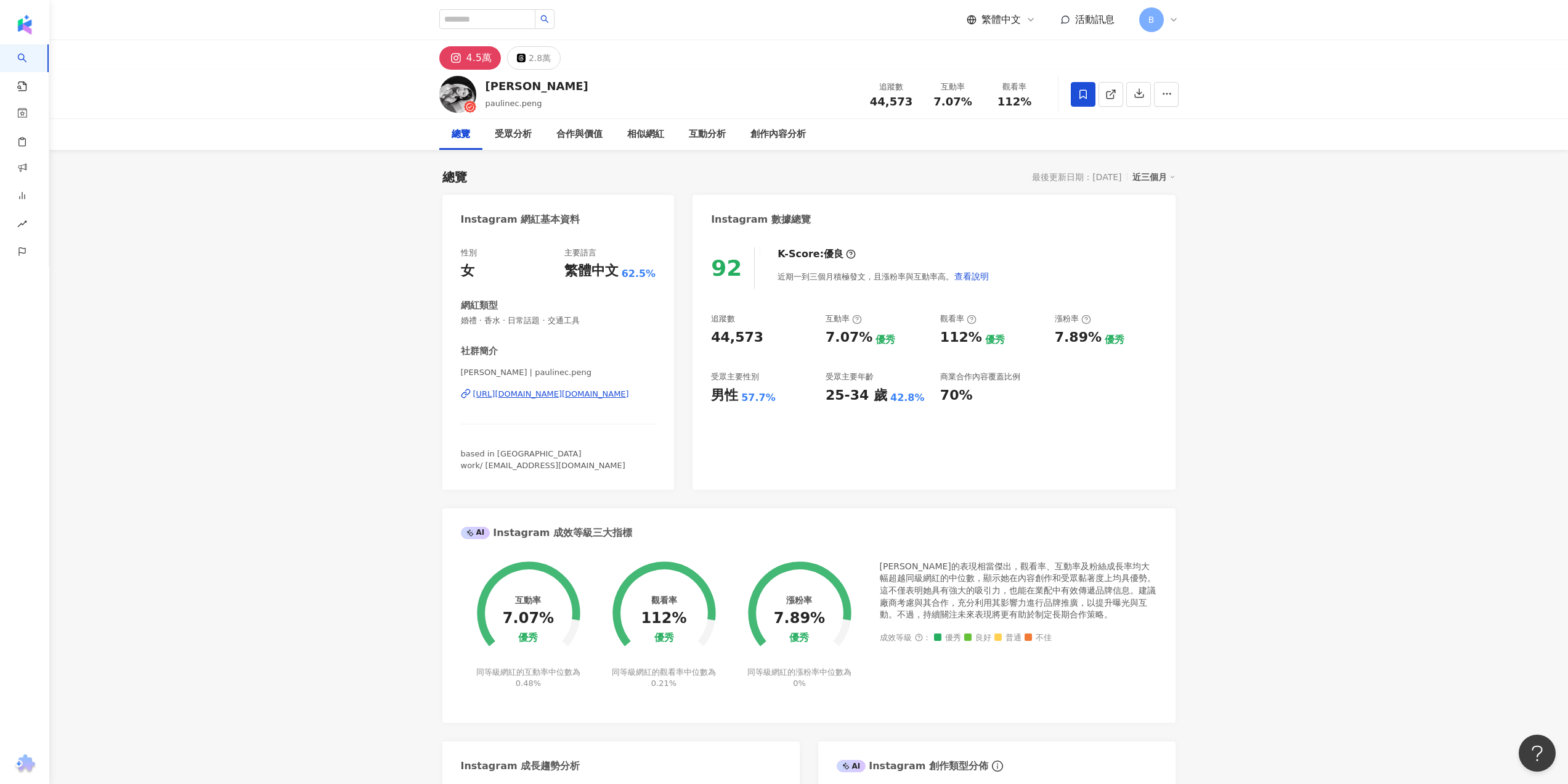
click at [585, 391] on div "https://www.instagram.com/paulinec.peng/" at bounding box center [551, 394] width 156 height 11
